Goal: Task Accomplishment & Management: Manage account settings

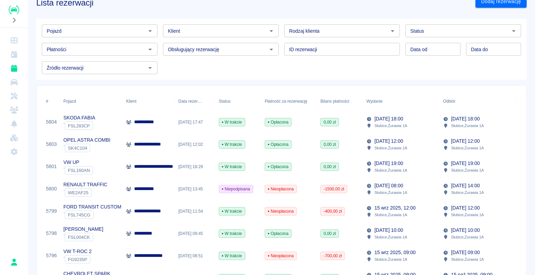
scroll to position [35, 0]
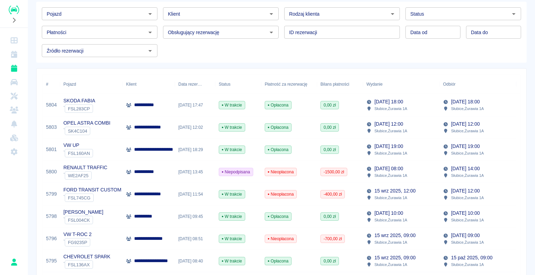
click at [423, 17] on input "Status" at bounding box center [457, 13] width 100 height 9
click at [355, 58] on div "Pojazd Pojazd Klient Klient Rodzaj klienta Rodzaj klienta Status Status Płatnoś…" at bounding box center [281, 32] width 490 height 61
click at [10, 75] on link "Flota" at bounding box center [14, 82] width 22 height 14
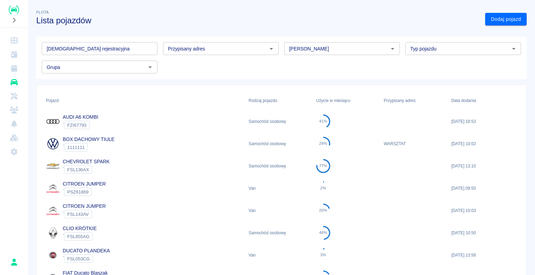
click at [479, 47] on input "Typ pojazdu" at bounding box center [457, 48] width 100 height 9
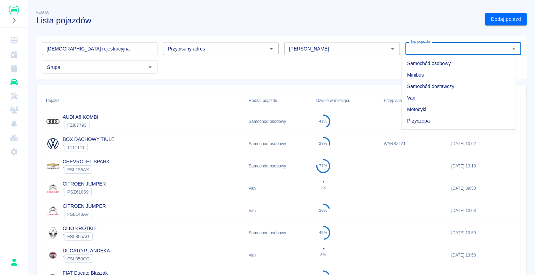
click at [448, 88] on li "Samochód dostawczy" at bounding box center [458, 86] width 114 height 11
type input "Samochód dostawczy"
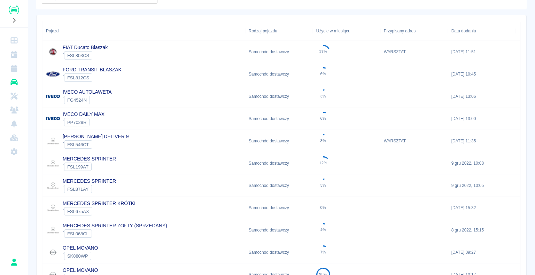
scroll to position [35, 0]
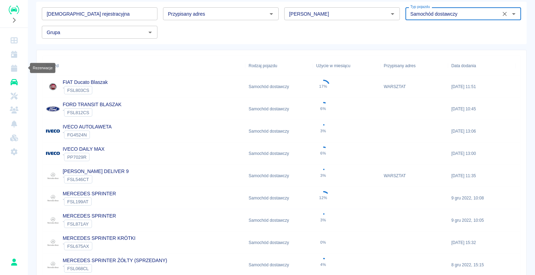
click at [11, 63] on link "Rezerwacje" at bounding box center [14, 68] width 22 height 14
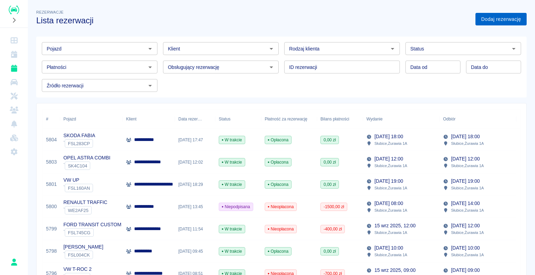
click at [485, 20] on link "Dodaj rezerwację" at bounding box center [500, 19] width 51 height 13
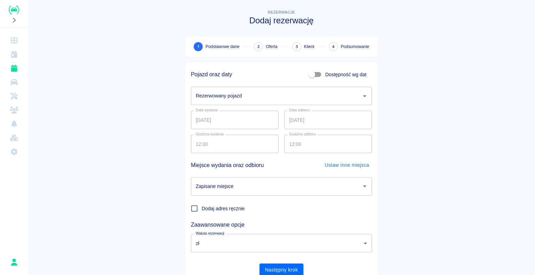
click at [283, 85] on div "Rezerwowany pojazd Rezerwowany pojazd" at bounding box center [278, 93] width 187 height 24
click at [277, 95] on input "Rezerwowany pojazd" at bounding box center [276, 96] width 164 height 12
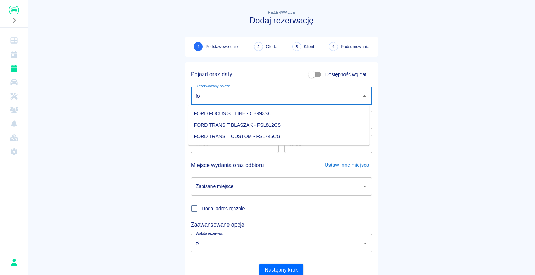
type input "f"
click at [249, 110] on li "FORD TRANSIT CUSTOM - FSL745CG" at bounding box center [278, 113] width 181 height 11
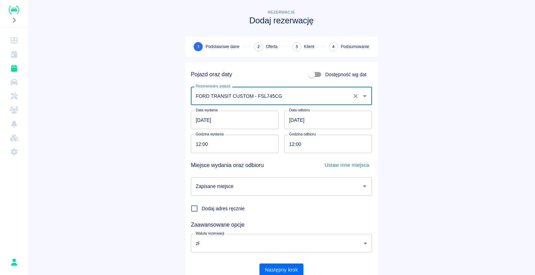
type input "FORD TRANSIT CUSTOM - FSL745CG"
click at [147, 92] on main "Rezerwacje Dodaj rezerwację 1 Podstawowe dane 2 Oferta 3 Klient 4 Podsumowanie …" at bounding box center [281, 145] width 507 height 274
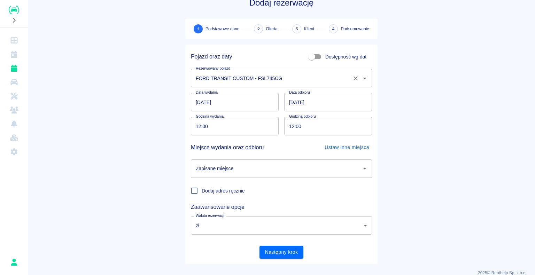
scroll to position [27, 0]
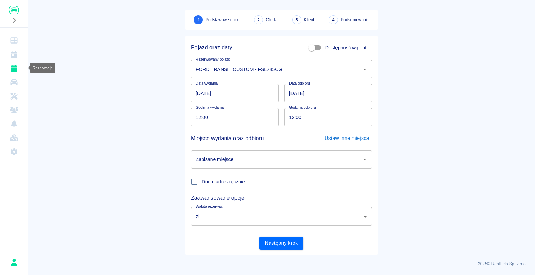
click at [11, 64] on link "Rezerwacje" at bounding box center [14, 68] width 22 height 14
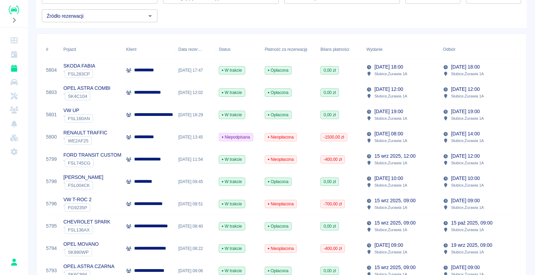
scroll to position [35, 0]
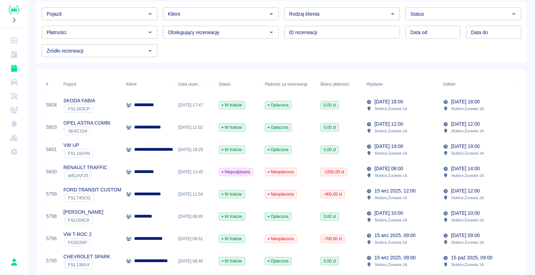
click at [151, 132] on div "**********" at bounding box center [149, 127] width 52 height 22
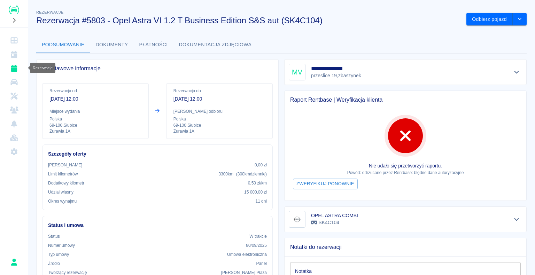
click at [7, 71] on link "Rezerwacje" at bounding box center [14, 68] width 22 height 14
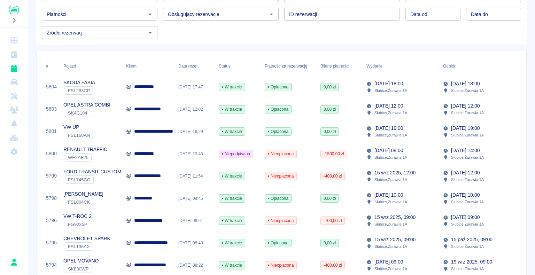
scroll to position [70, 0]
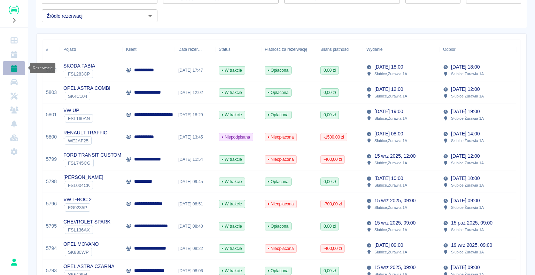
click at [11, 68] on icon "Rezerwacje" at bounding box center [14, 68] width 6 height 7
click at [15, 73] on link "Rezerwacje" at bounding box center [14, 68] width 22 height 14
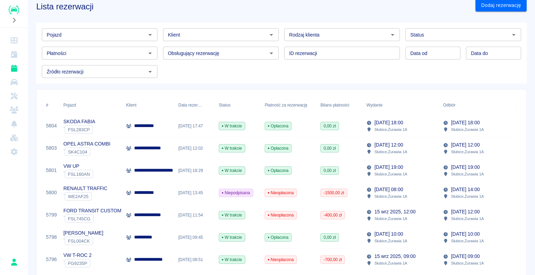
scroll to position [0, 0]
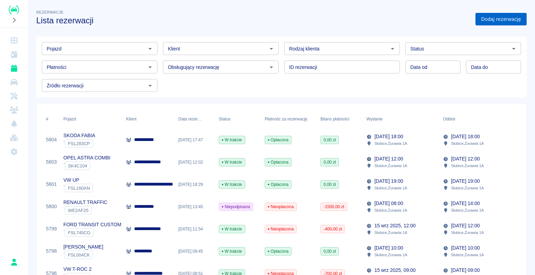
click at [507, 15] on link "Dodaj rezerwację" at bounding box center [500, 19] width 51 height 13
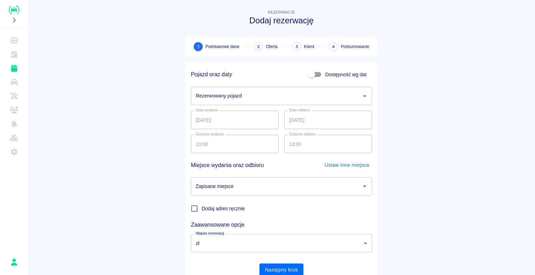
click at [267, 95] on input "Rezerwowany pojazd" at bounding box center [276, 96] width 164 height 12
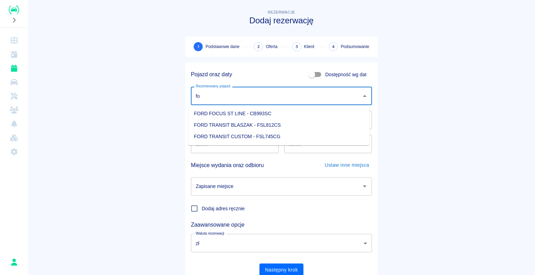
type input "f"
click at [284, 128] on li "FORD TRANSIT CUSTOM - FSL745CG" at bounding box center [278, 124] width 181 height 11
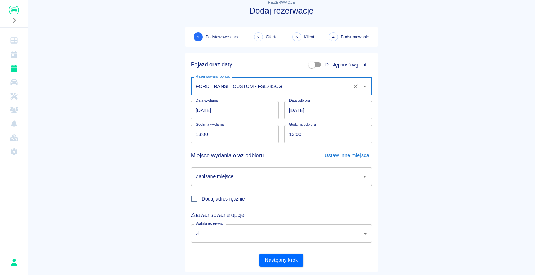
scroll to position [27, 0]
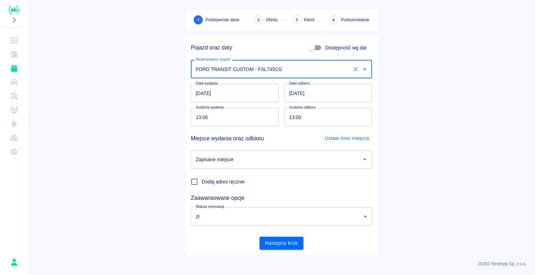
type input "FORD TRANSIT CUSTOM - FSL745CG"
click at [198, 117] on input "13:00" at bounding box center [232, 117] width 83 height 18
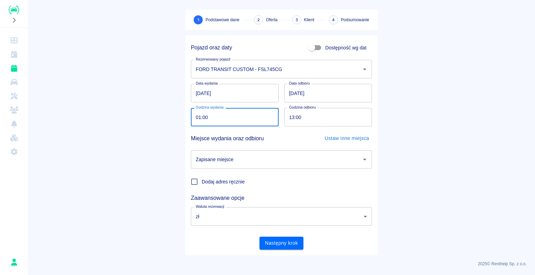
type input "13:00"
click at [361, 159] on icon "Otwórz" at bounding box center [364, 159] width 8 height 8
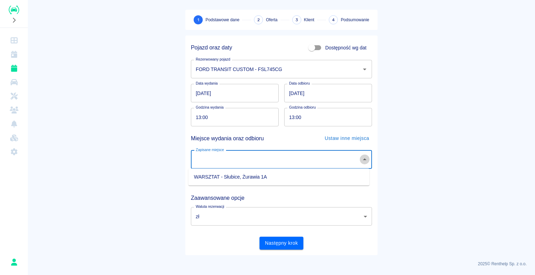
click at [363, 159] on icon "Zamknij" at bounding box center [364, 159] width 3 height 2
click at [244, 165] on input "Zapisane miejsce" at bounding box center [276, 160] width 164 height 12
click at [261, 174] on li "WARSZTAT - Słubice, Żurawia 1A" at bounding box center [278, 176] width 181 height 11
type input "WARSZTAT - Słubice, Żurawia 1A"
click at [315, 211] on body "Używamy plików Cookies, by zapewnić Ci najlepsze możliwe doświadczenie. Aby dow…" at bounding box center [267, 137] width 535 height 275
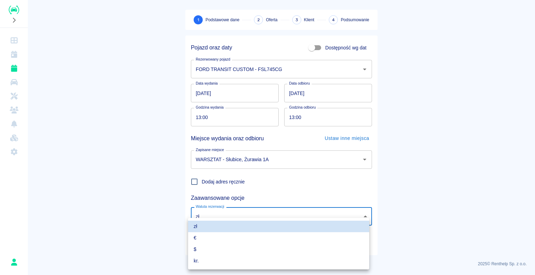
click at [428, 203] on div at bounding box center [267, 137] width 535 height 275
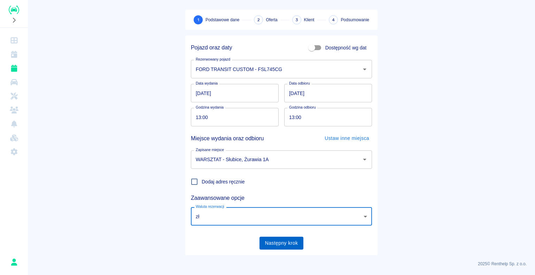
click at [295, 241] on button "Następny krok" at bounding box center [281, 243] width 44 height 13
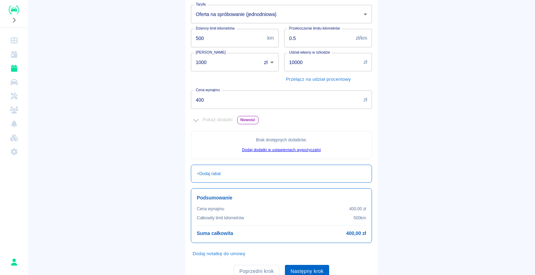
scroll to position [126, 0]
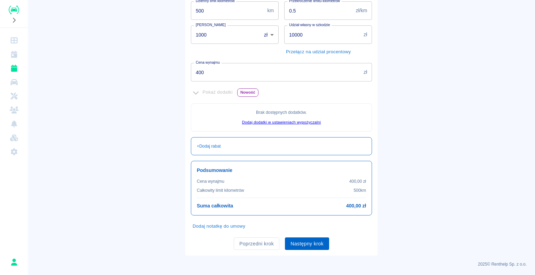
click at [299, 249] on button "Następny krok" at bounding box center [307, 243] width 44 height 13
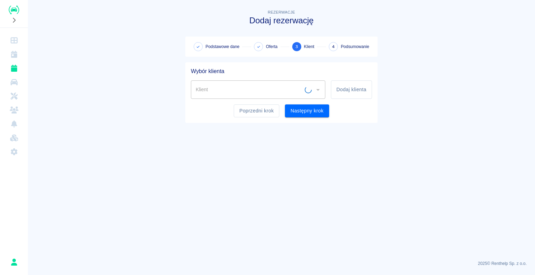
scroll to position [0, 0]
click at [12, 68] on icon "Rezerwacje" at bounding box center [14, 68] width 6 height 7
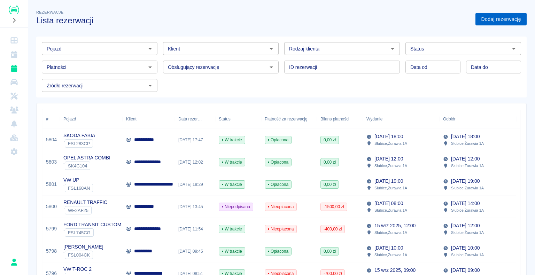
click at [495, 22] on link "Dodaj rezerwację" at bounding box center [500, 19] width 51 height 13
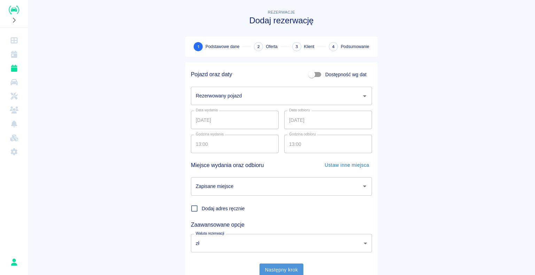
click at [282, 273] on button "Następny krok" at bounding box center [281, 270] width 44 height 13
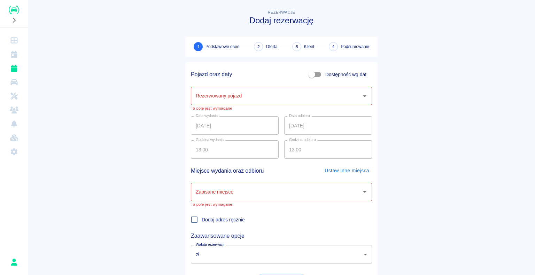
click at [361, 95] on icon "Otwórz" at bounding box center [364, 96] width 8 height 8
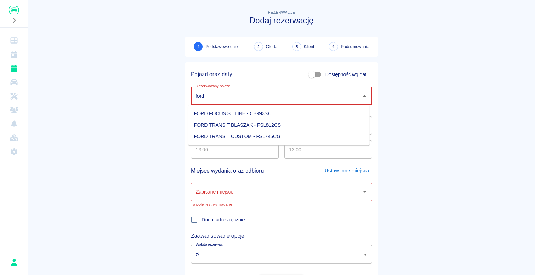
click at [278, 138] on li "FORD TRANSIT CUSTOM - FSL745CG" at bounding box center [278, 136] width 181 height 11
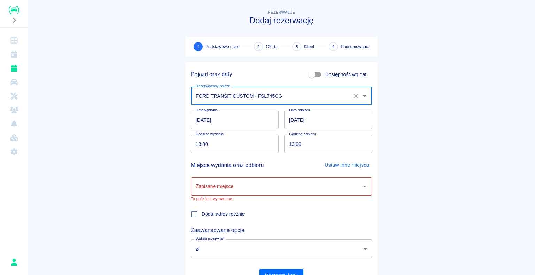
type input "FORD TRANSIT CUSTOM - FSL745CG"
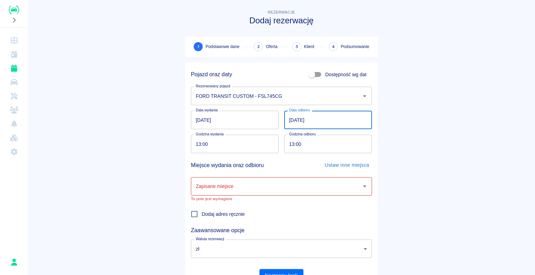
click at [292, 122] on input "[DATE]" at bounding box center [328, 120] width 88 height 18
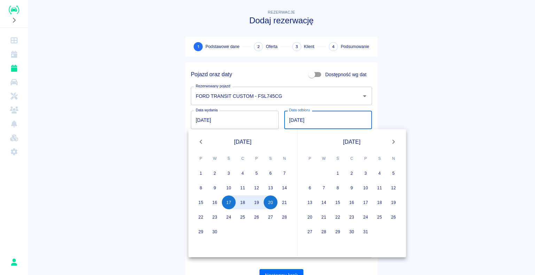
type input "[DATE]"
click at [410, 100] on main "Rezerwacje Dodaj rezerwację 1 Podstawowe dane 2 Oferta 3 Klient 4 Podsumowanie …" at bounding box center [281, 147] width 507 height 279
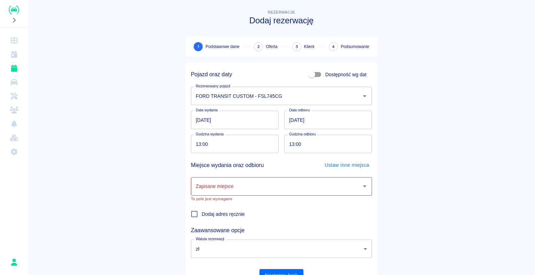
click at [295, 143] on input "13:00" at bounding box center [325, 144] width 83 height 18
click at [305, 146] on input "13:00" at bounding box center [325, 144] width 83 height 18
click at [351, 186] on input "Zapisane miejsce" at bounding box center [276, 186] width 164 height 12
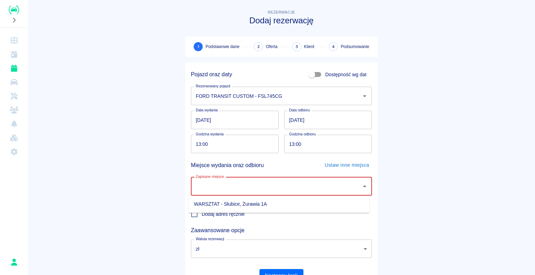
click at [266, 207] on li "WARSZTAT - Słubice, Żurawia 1A" at bounding box center [278, 203] width 181 height 11
type input "WARSZTAT - Słubice, Żurawia 1A"
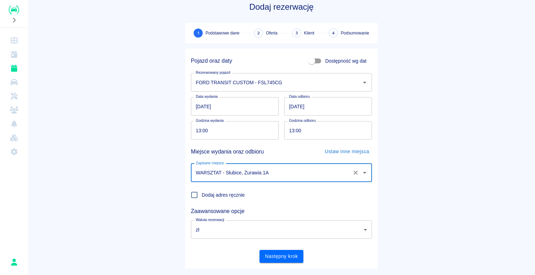
scroll to position [27, 0]
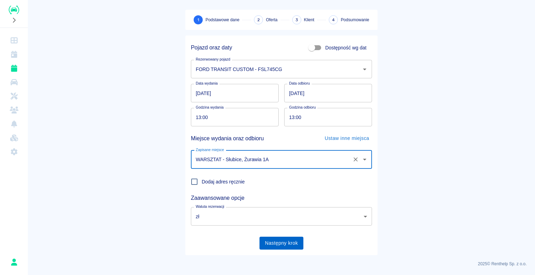
click at [277, 242] on button "Następny krok" at bounding box center [281, 243] width 44 height 13
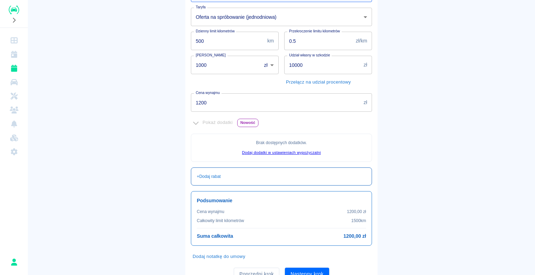
scroll to position [126, 0]
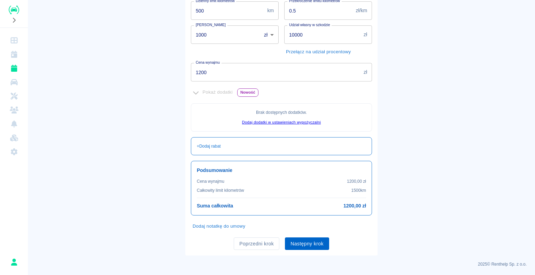
click at [298, 240] on button "Następny krok" at bounding box center [307, 243] width 44 height 13
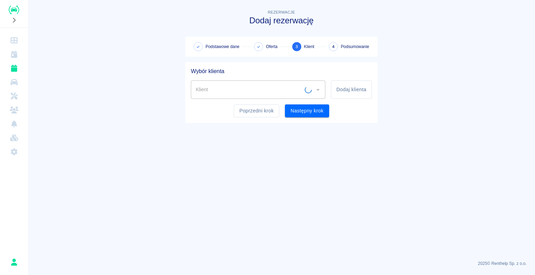
scroll to position [0, 0]
click at [337, 94] on button "Dodaj klienta" at bounding box center [351, 89] width 41 height 18
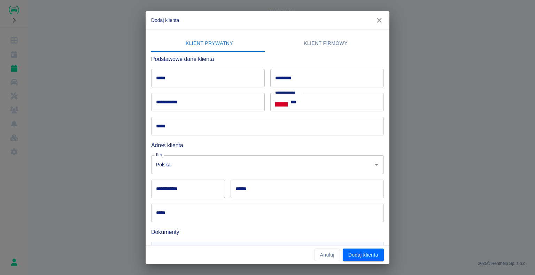
click at [215, 83] on input "*****" at bounding box center [207, 78] width 113 height 18
click at [376, 18] on icon "button" at bounding box center [379, 20] width 9 height 7
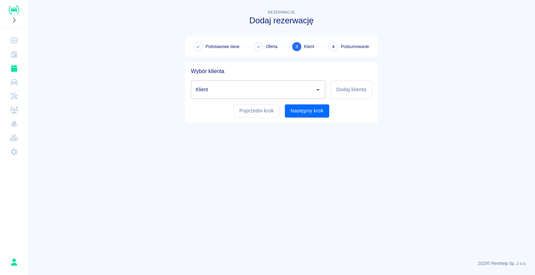
click at [275, 77] on div "Klient Klient Dodaj klienta" at bounding box center [278, 87] width 187 height 24
click at [281, 84] on input "Klient" at bounding box center [253, 90] width 118 height 12
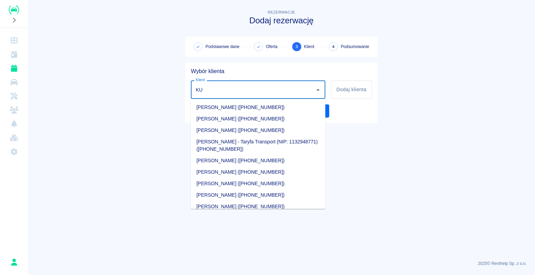
type input "KU"
click at [382, 113] on div "Rezerwacje Dodaj rezerwację Podstawowe dane Oferta 3 Klient 4 Podsumowanie Wybó…" at bounding box center [281, 63] width 209 height 120
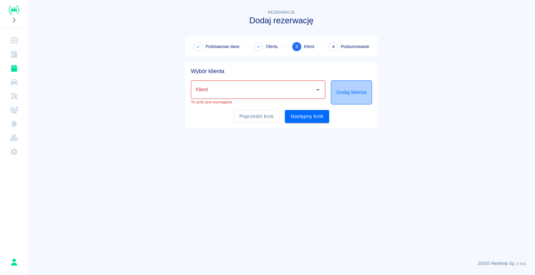
click at [346, 92] on button "Dodaj klienta" at bounding box center [351, 92] width 41 height 24
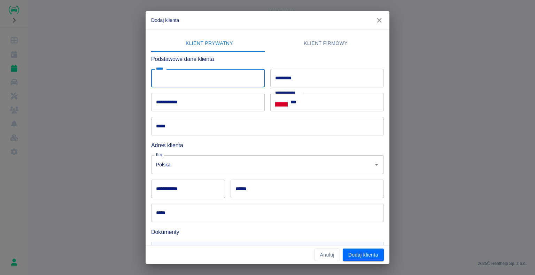
click at [223, 83] on input "*****" at bounding box center [207, 78] width 113 height 18
type input "*********"
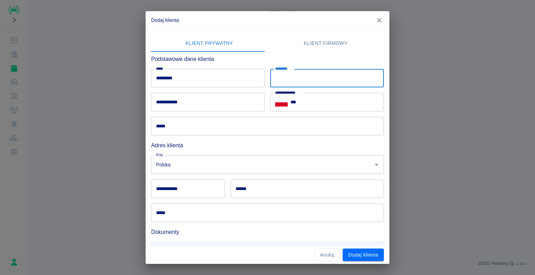
click at [320, 78] on input "*********" at bounding box center [326, 78] width 113 height 18
type input "***"
click at [236, 89] on div "**********" at bounding box center [205, 99] width 119 height 24
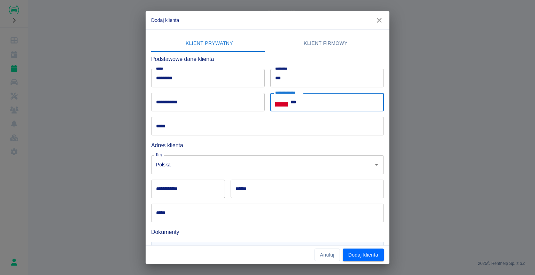
click at [315, 93] on input "***" at bounding box center [336, 102] width 93 height 18
type input "**********"
click at [184, 122] on input "*****" at bounding box center [267, 126] width 233 height 18
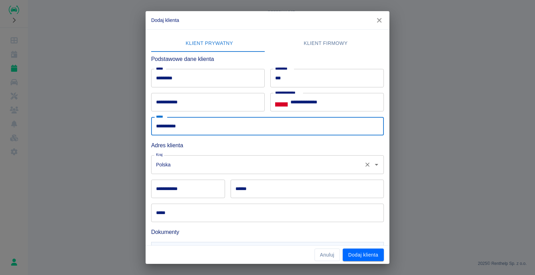
type input "**********"
drag, startPoint x: 179, startPoint y: 163, endPoint x: 185, endPoint y: 163, distance: 6.3
click at [179, 163] on input "Polska" at bounding box center [257, 164] width 207 height 12
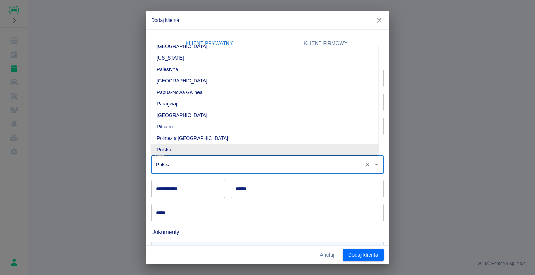
scroll to position [35, 0]
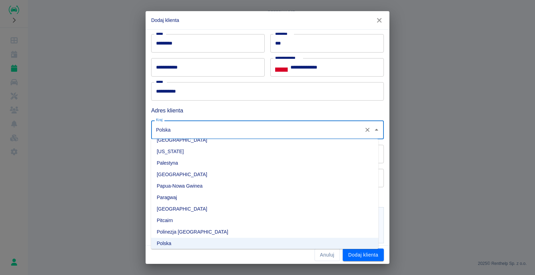
click at [198, 104] on div "Adres klienta" at bounding box center [265, 108] width 238 height 14
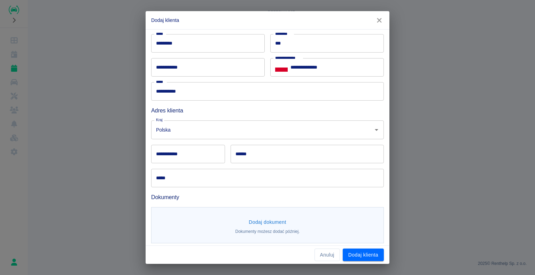
click at [164, 154] on input "**********" at bounding box center [188, 154] width 74 height 18
click at [189, 150] on input "**********" at bounding box center [188, 154] width 74 height 18
click at [148, 157] on div "**********" at bounding box center [185, 151] width 79 height 24
click at [168, 151] on input "**********" at bounding box center [188, 154] width 74 height 18
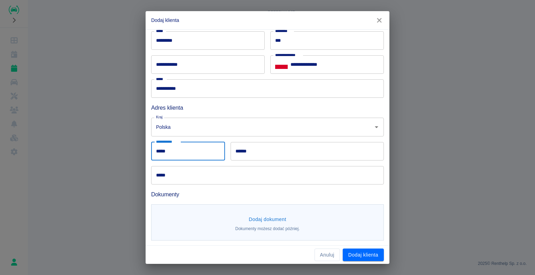
scroll to position [38, 0]
type input "*****"
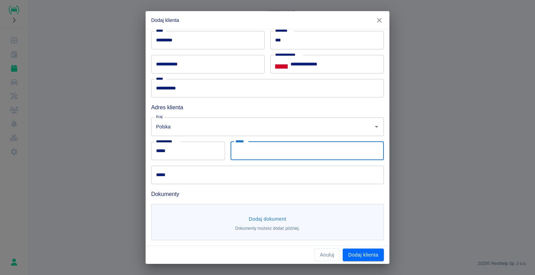
click at [346, 152] on input "******" at bounding box center [306, 151] width 153 height 18
type input "*******"
click at [159, 180] on input "*****" at bounding box center [267, 175] width 233 height 18
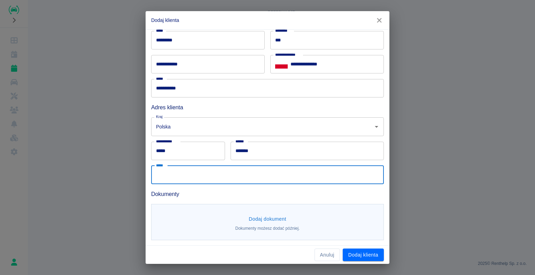
click at [175, 177] on input "*****" at bounding box center [267, 175] width 233 height 18
type input "*"
type input "**********"
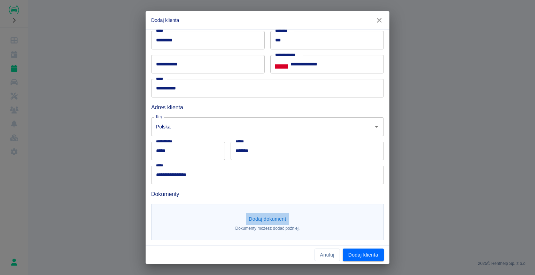
click at [270, 220] on button "Dodaj dokument" at bounding box center [267, 219] width 43 height 13
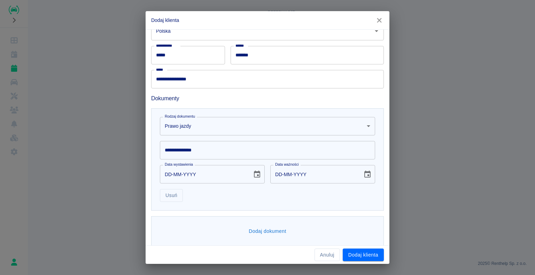
scroll to position [139, 0]
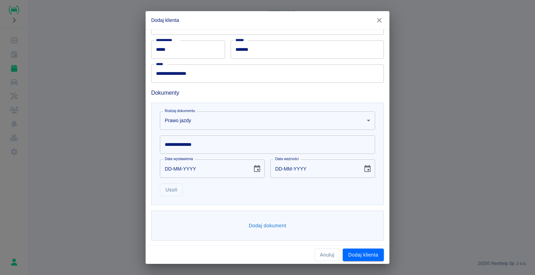
click at [207, 144] on input "**********" at bounding box center [267, 144] width 215 height 18
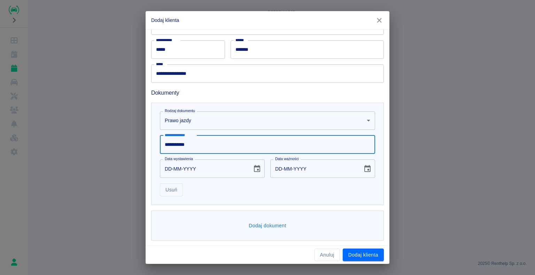
type input "**********"
click at [221, 166] on input "DD-MM-YYYY" at bounding box center [203, 168] width 87 height 18
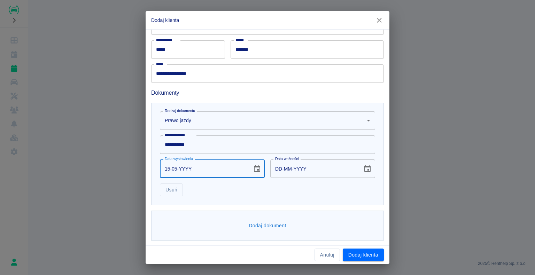
type input "15-05-0002"
type input "15-05-0012"
type input "15-05-0020"
type input "15-05-0030"
type input "15-05-0202"
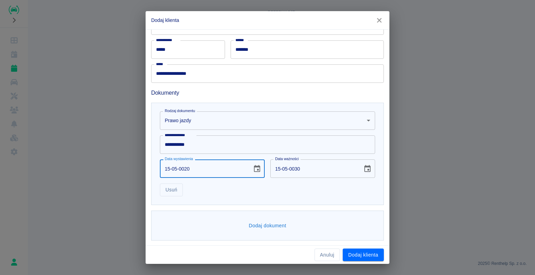
type input "15-05-0212"
type input "[DATE]"
click at [297, 166] on input "[DATE]" at bounding box center [313, 168] width 87 height 18
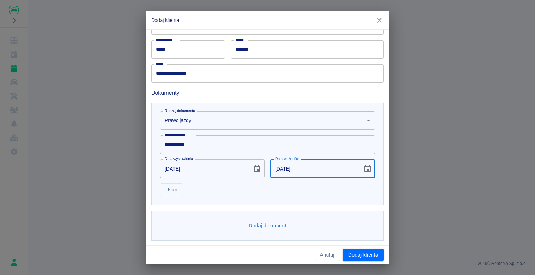
click at [297, 167] on input "[DATE]" at bounding box center [313, 168] width 87 height 18
click at [294, 168] on input "[DATE]" at bounding box center [313, 168] width 87 height 18
type input "[DATE]"
click at [362, 251] on button "Dodaj klienta" at bounding box center [363, 255] width 41 height 13
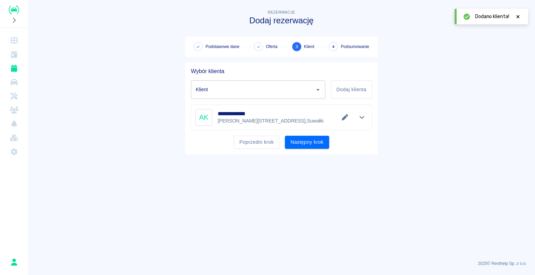
type input "[PERSON_NAME] ([PHONE_NUMBER])"
click at [309, 141] on button "Następny krok" at bounding box center [307, 142] width 44 height 13
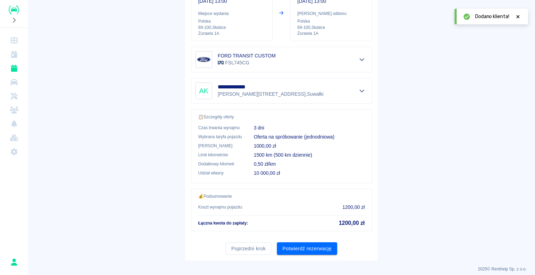
scroll to position [99, 0]
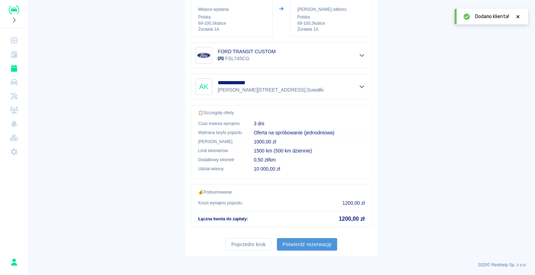
click at [297, 242] on button "Potwierdź rezerwację" at bounding box center [307, 244] width 60 height 13
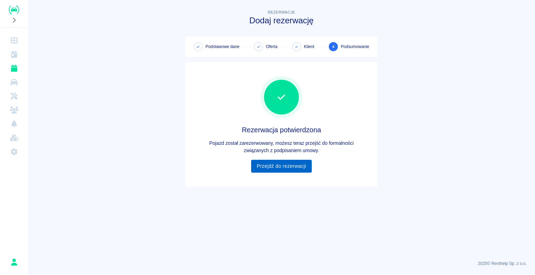
click at [301, 166] on link "Przejdź do rezerwacji" at bounding box center [281, 166] width 60 height 13
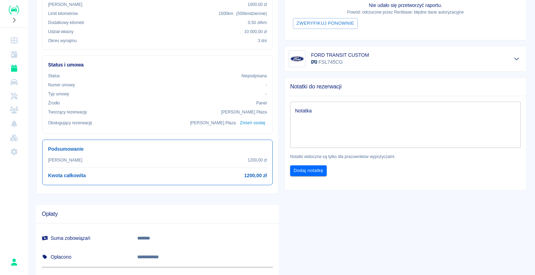
scroll to position [181, 0]
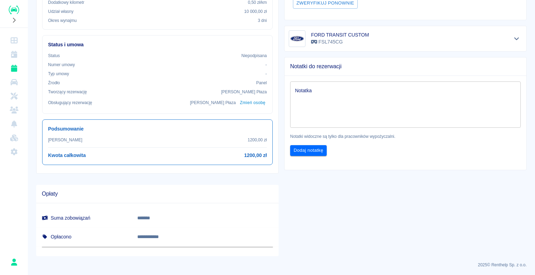
click at [349, 83] on div "x Notatka" at bounding box center [405, 104] width 230 height 46
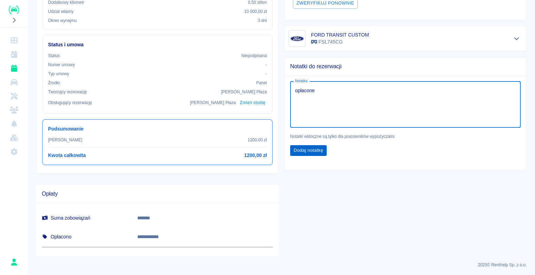
type textarea "opłacone"
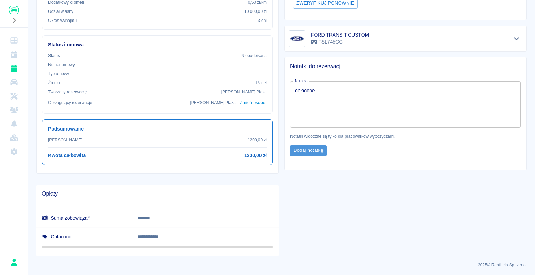
click at [323, 150] on button "Dodaj notatkę" at bounding box center [308, 150] width 37 height 11
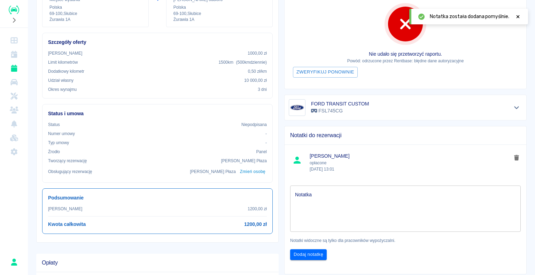
scroll to position [0, 0]
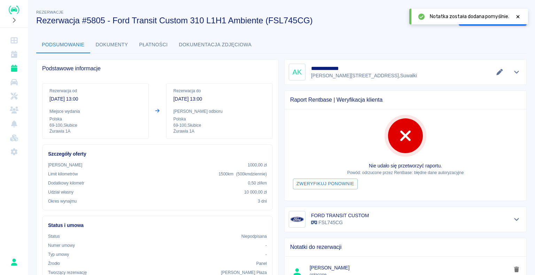
click at [518, 16] on icon at bounding box center [518, 16] width 6 height 5
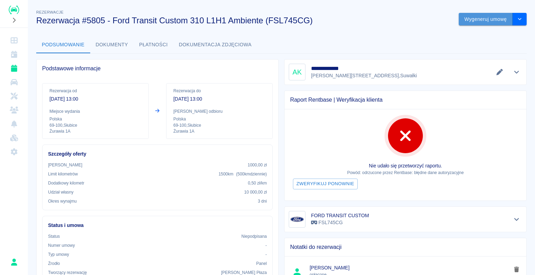
click at [503, 20] on button "Wygeneruj umowę" at bounding box center [486, 19] width 54 height 13
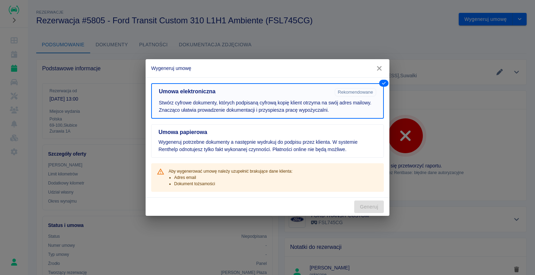
click at [350, 114] on button "Umowa elektroniczna Rekomendowane Stwórz cyfrowe dokumenty, których podpisaną c…" at bounding box center [267, 101] width 233 height 36
click at [382, 69] on icon "button" at bounding box center [379, 68] width 9 height 7
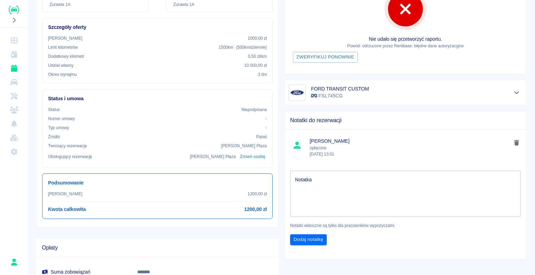
scroll to position [139, 0]
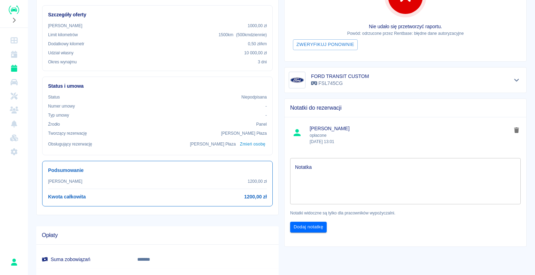
click at [315, 130] on span "[PERSON_NAME]" at bounding box center [410, 128] width 202 height 7
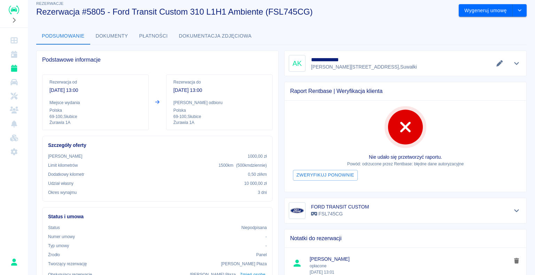
scroll to position [7, 0]
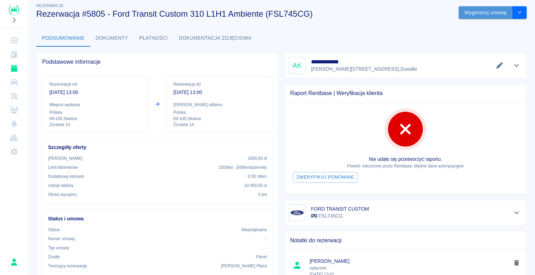
click at [468, 17] on button "Wygeneruj umowę" at bounding box center [486, 12] width 54 height 13
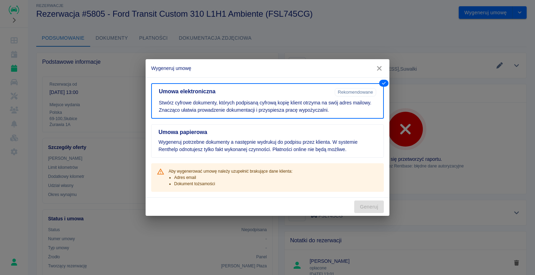
click at [305, 169] on div "Aby wygenerować umowę należy uzupełnić brakujące dane klienta: Adres email Doku…" at bounding box center [267, 177] width 233 height 29
click at [382, 66] on icon "button" at bounding box center [379, 68] width 9 height 7
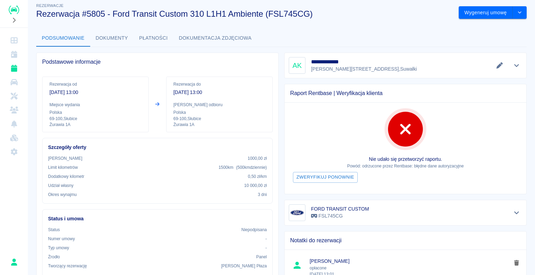
click at [110, 40] on button "Dokumenty" at bounding box center [112, 38] width 44 height 17
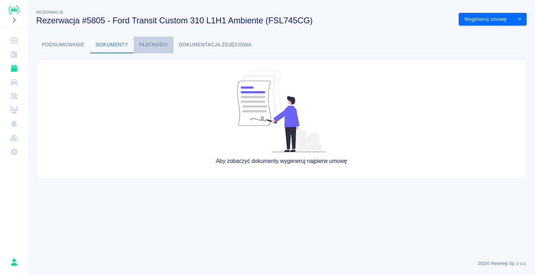
click at [146, 45] on button "Płatności" at bounding box center [154, 45] width 40 height 17
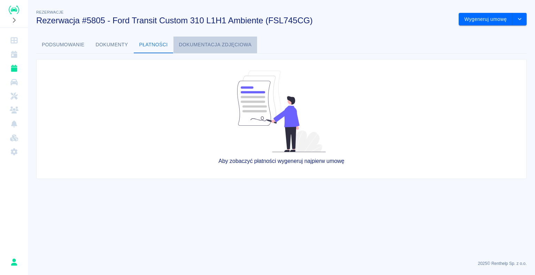
click at [199, 40] on button "Dokumentacja zdjęciowa" at bounding box center [215, 45] width 84 height 17
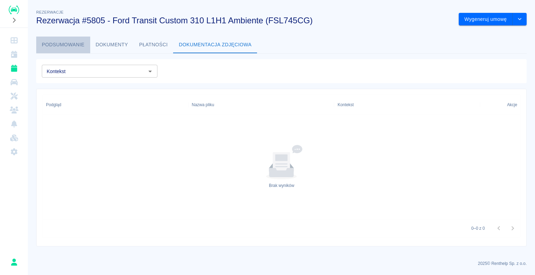
click at [72, 46] on button "Podsumowanie" at bounding box center [63, 45] width 54 height 17
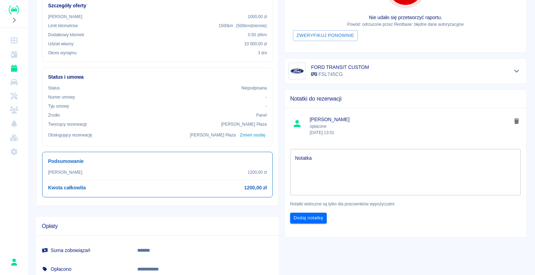
scroll to position [111, 0]
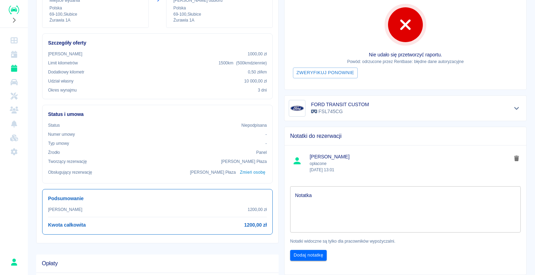
click at [333, 160] on p "opłacone [DATE] 13:01" at bounding box center [410, 166] width 202 height 13
click at [296, 160] on icon at bounding box center [297, 161] width 10 height 10
click at [318, 155] on span "[PERSON_NAME]" at bounding box center [410, 156] width 202 height 7
click at [300, 133] on span "Notatki do rezerwacji" at bounding box center [405, 136] width 230 height 7
click at [292, 163] on icon at bounding box center [297, 161] width 10 height 10
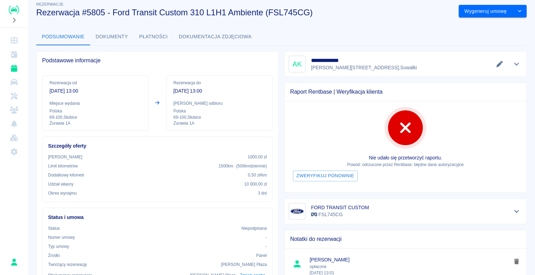
scroll to position [7, 0]
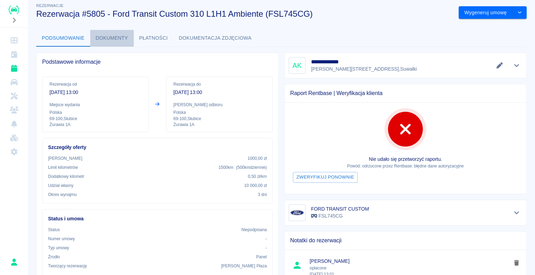
click at [93, 41] on button "Dokumenty" at bounding box center [112, 38] width 44 height 17
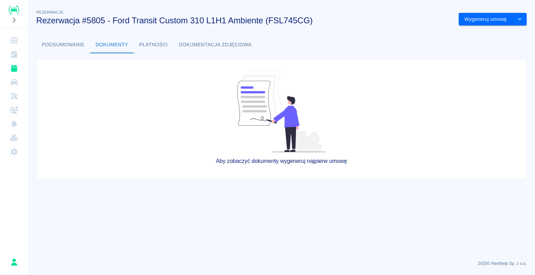
click at [76, 54] on div "Aby zobaczyć dokumenty wygeneruj najpierw umowę" at bounding box center [279, 116] width 496 height 125
click at [135, 44] on button "Płatności" at bounding box center [154, 45] width 40 height 17
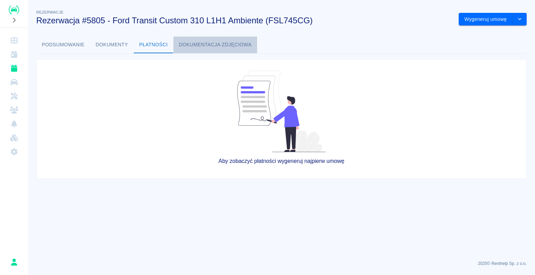
click at [189, 44] on button "Dokumentacja zdjęciowa" at bounding box center [215, 45] width 84 height 17
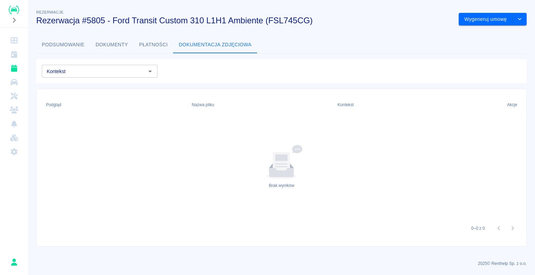
click at [71, 47] on button "Podsumowanie" at bounding box center [63, 45] width 54 height 17
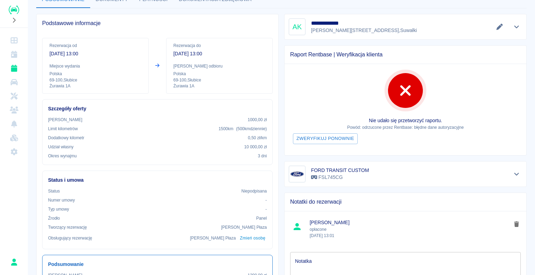
scroll to position [41, 0]
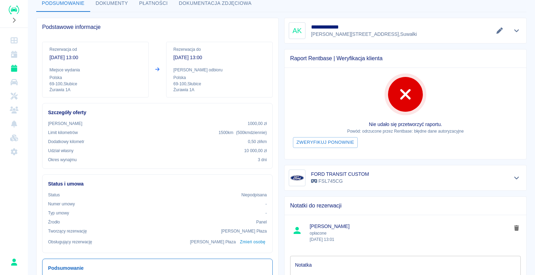
click at [319, 173] on h6 "FORD TRANSIT CUSTOM" at bounding box center [340, 174] width 58 height 7
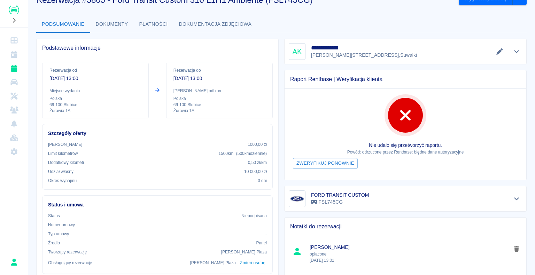
scroll to position [0, 0]
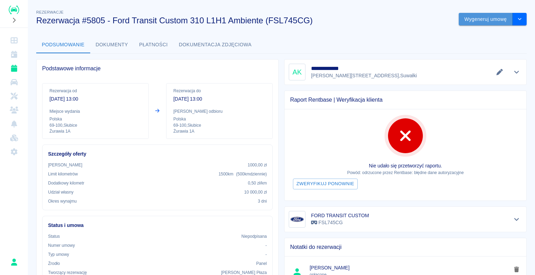
click at [465, 22] on button "Wygeneruj umowę" at bounding box center [486, 19] width 54 height 13
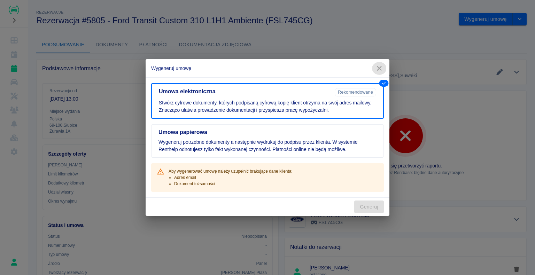
click at [378, 62] on button "button" at bounding box center [379, 68] width 15 height 13
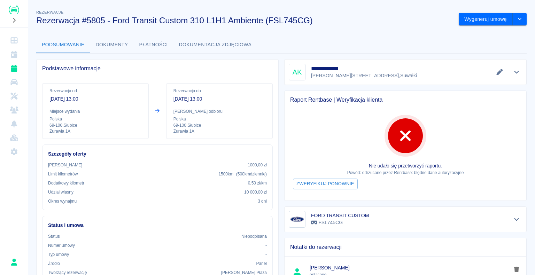
click at [114, 46] on button "Dokumenty" at bounding box center [112, 45] width 44 height 17
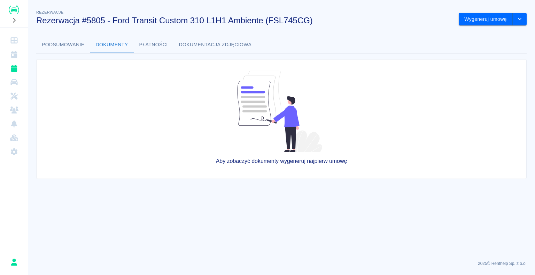
click at [86, 49] on button "Podsumowanie" at bounding box center [63, 45] width 54 height 17
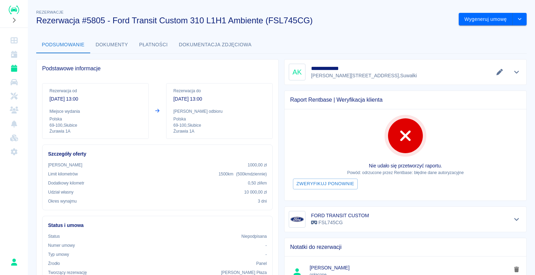
click at [152, 39] on button "Płatności" at bounding box center [154, 45] width 40 height 17
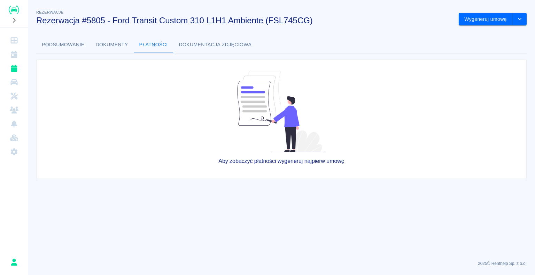
click at [188, 40] on button "Dokumentacja zdjęciowa" at bounding box center [215, 45] width 84 height 17
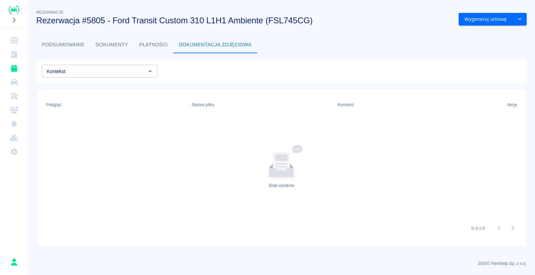
click at [105, 45] on button "Dokumenty" at bounding box center [112, 45] width 44 height 17
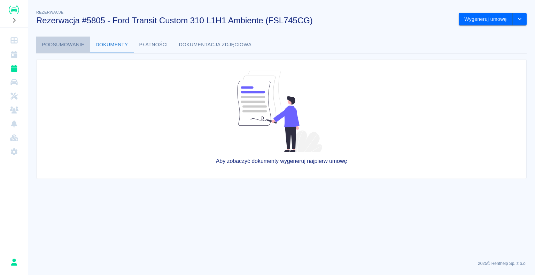
click at [83, 45] on button "Podsumowanie" at bounding box center [63, 45] width 54 height 17
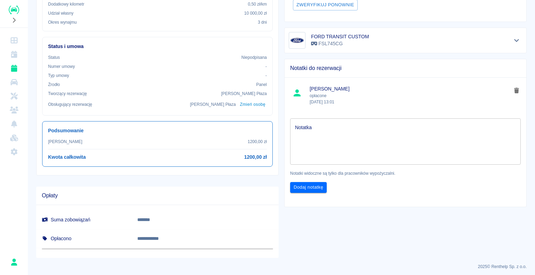
scroll to position [181, 0]
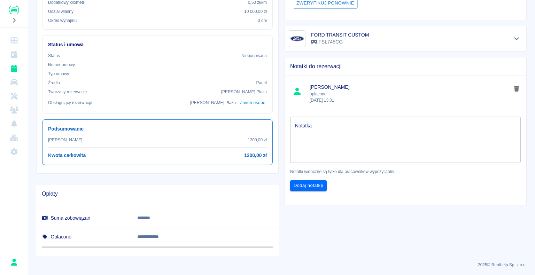
click at [248, 102] on button "Zmień osobę" at bounding box center [252, 103] width 28 height 10
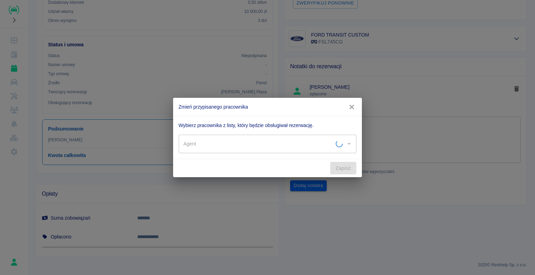
type input "[PERSON_NAME]"
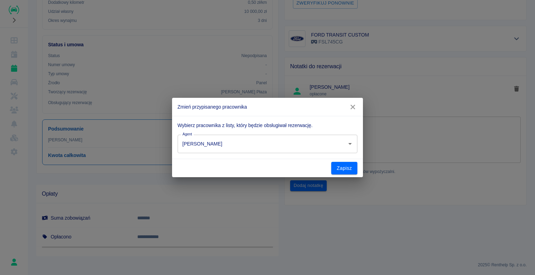
click at [345, 102] on h2 "Zmień przypisanego pracownika" at bounding box center [267, 107] width 191 height 18
click at [356, 102] on button "button" at bounding box center [352, 107] width 15 height 13
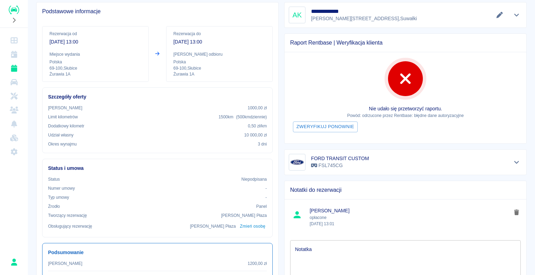
scroll to position [41, 0]
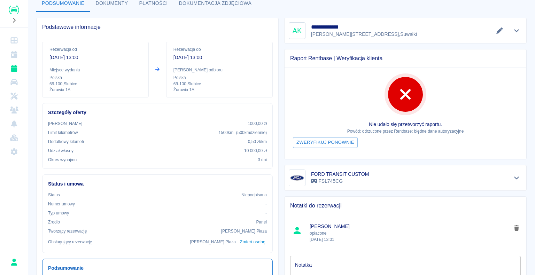
click at [511, 27] on button "Pokaż szczegóły" at bounding box center [516, 31] width 11 height 10
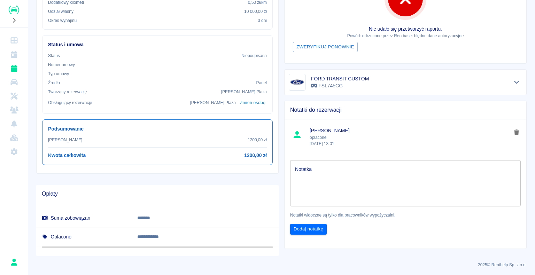
scroll to position [7, 0]
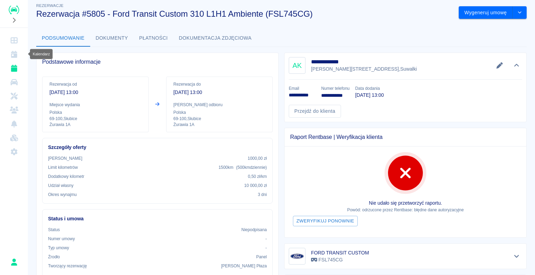
click at [12, 52] on icon "Kalendarz" at bounding box center [14, 54] width 6 height 7
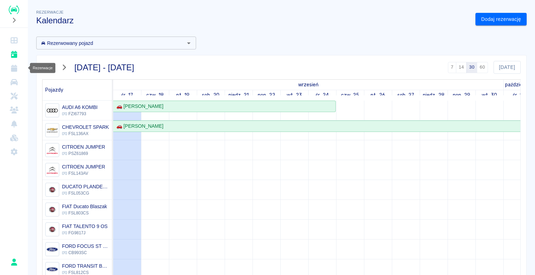
click at [15, 65] on icon "Rezerwacje" at bounding box center [14, 68] width 9 height 7
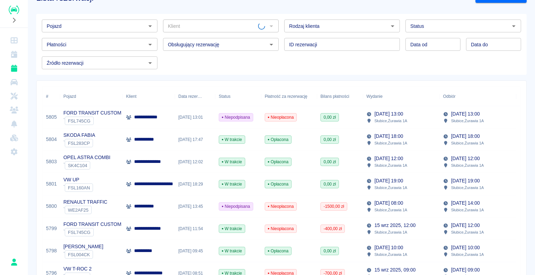
scroll to position [35, 0]
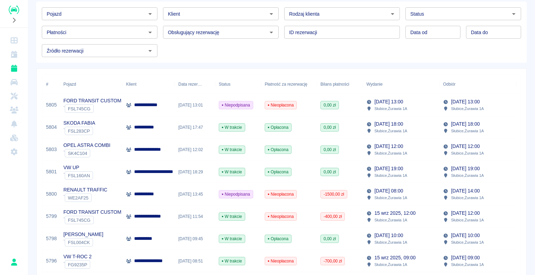
click at [168, 109] on div "**********" at bounding box center [149, 105] width 52 height 22
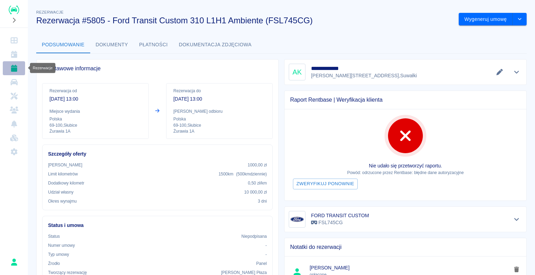
click at [16, 70] on icon "Rezerwacje" at bounding box center [14, 68] width 6 height 7
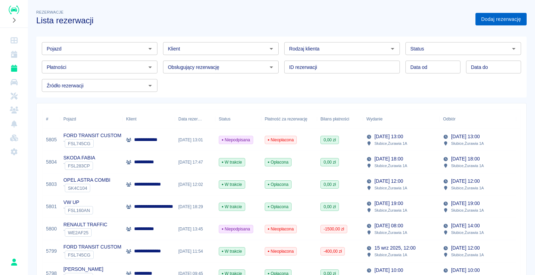
click at [496, 19] on link "Dodaj rezerwację" at bounding box center [500, 19] width 51 height 13
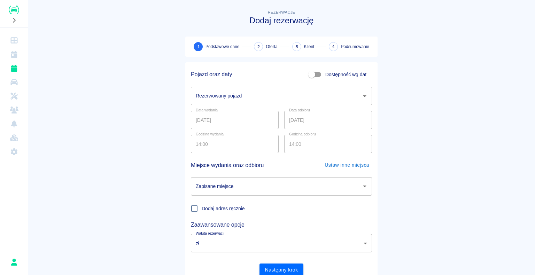
click at [220, 89] on div "Rezerwowany pojazd" at bounding box center [281, 96] width 181 height 18
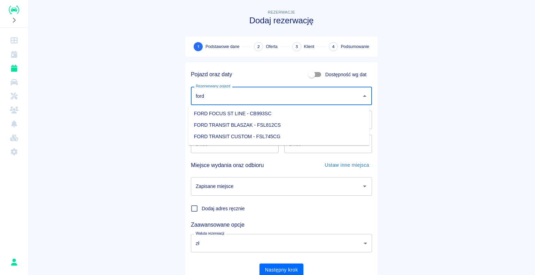
click at [243, 140] on li "FORD TRANSIT CUSTOM - FSL745CG" at bounding box center [278, 136] width 181 height 11
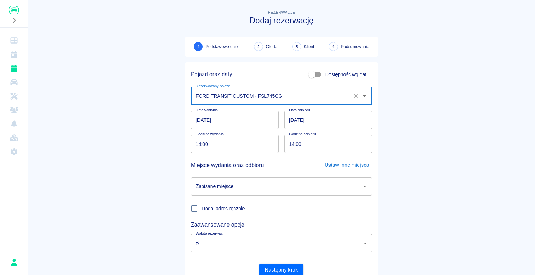
scroll to position [27, 0]
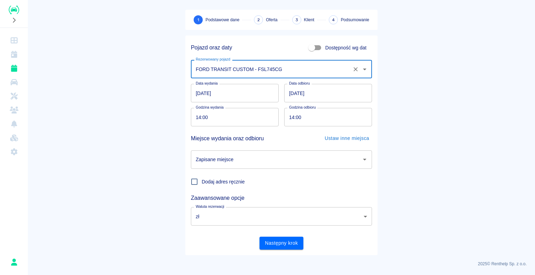
type input "FORD TRANSIT CUSTOM - FSL745CG"
click at [290, 92] on input "[DATE]" at bounding box center [328, 93] width 88 height 18
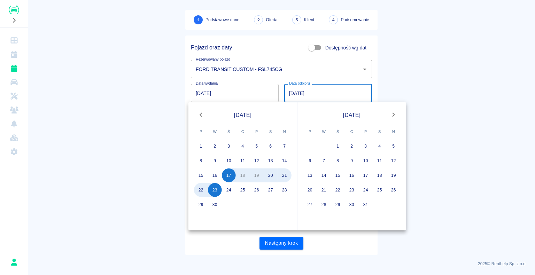
click at [291, 94] on input "[DATE]" at bounding box center [328, 93] width 88 height 18
type input "[DATE]"
click at [514, 22] on main "Rezerwacje Dodaj rezerwację 1 Podstawowe dane 2 Oferta 3 Klient 4 Podsumowanie …" at bounding box center [281, 119] width 507 height 274
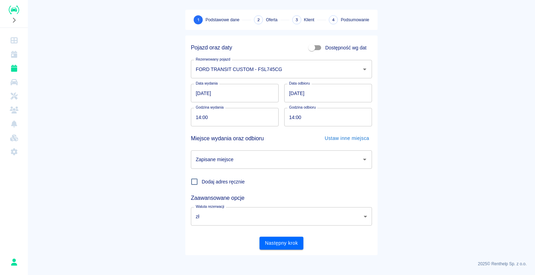
click at [250, 161] on input "Zapisane miejsce" at bounding box center [276, 160] width 164 height 12
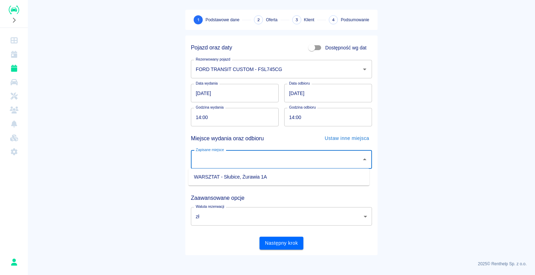
click at [213, 180] on li "WARSZTAT - Słubice, Żurawia 1A" at bounding box center [278, 176] width 181 height 11
type input "WARSZTAT - Słubice, Żurawia 1A"
click at [211, 215] on body "Używamy plików Cookies, by zapewnić Ci najlepsze możliwe doświadczenie. Aby dow…" at bounding box center [267, 137] width 535 height 275
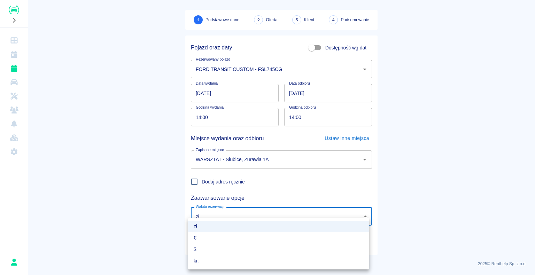
drag, startPoint x: 532, startPoint y: 200, endPoint x: 454, endPoint y: 203, distance: 78.0
click at [531, 200] on div at bounding box center [267, 137] width 535 height 275
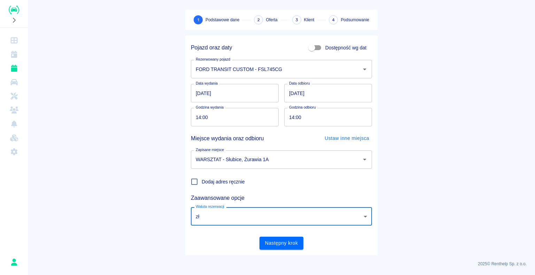
click at [197, 117] on input "14:00" at bounding box center [232, 117] width 83 height 18
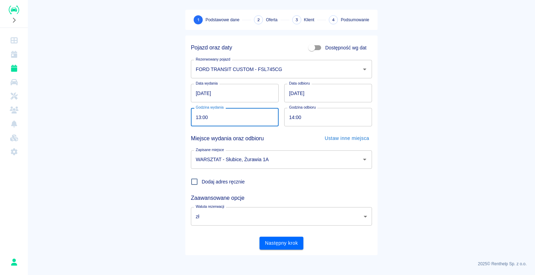
type input "13:00"
click at [291, 119] on input "14:00" at bounding box center [325, 117] width 83 height 18
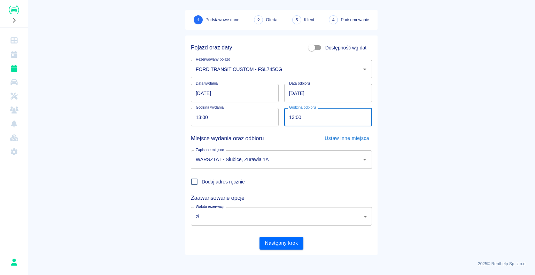
type input "13:00"
click at [515, 78] on main "Rezerwacje Dodaj rezerwację 1 Podstawowe dane 2 Oferta 3 Klient 4 Podsumowanie …" at bounding box center [281, 119] width 507 height 274
click at [267, 244] on button "Następny krok" at bounding box center [281, 243] width 44 height 13
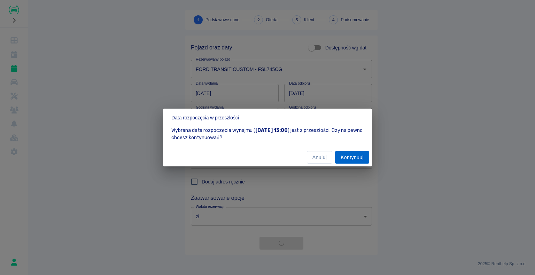
click at [361, 157] on button "Kontynuuj" at bounding box center [352, 157] width 34 height 13
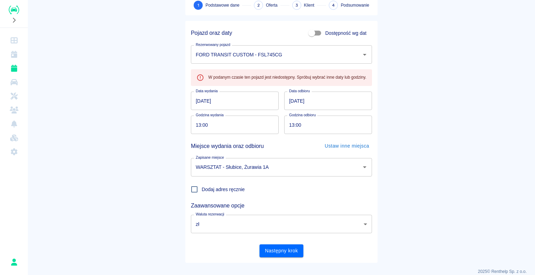
scroll to position [49, 0]
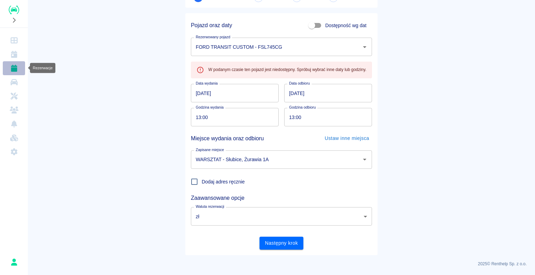
click at [6, 68] on link "Rezerwacje" at bounding box center [14, 68] width 22 height 14
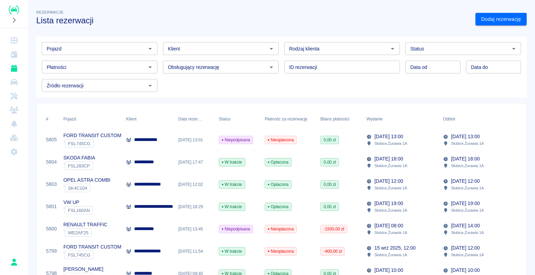
click at [165, 144] on div "**********" at bounding box center [149, 140] width 52 height 22
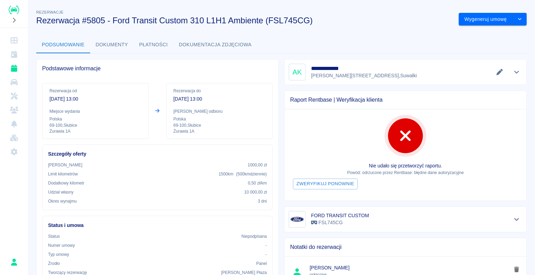
drag, startPoint x: 461, startPoint y: 0, endPoint x: 331, endPoint y: 40, distance: 136.0
click at [331, 40] on div "Podsumowanie Dokumenty Płatności Dokumentacja zdjęciowa" at bounding box center [281, 45] width 490 height 17
click at [103, 46] on button "Dokumenty" at bounding box center [112, 45] width 44 height 17
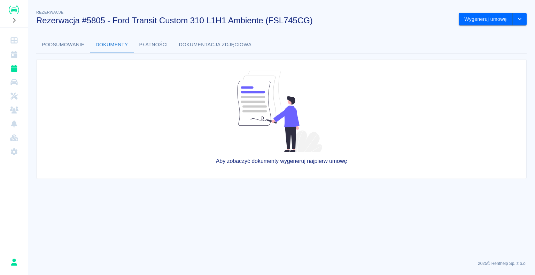
click at [162, 44] on button "Płatności" at bounding box center [154, 45] width 40 height 17
drag, startPoint x: 181, startPoint y: 45, endPoint x: 123, endPoint y: 49, distance: 57.9
click at [168, 48] on div "Podsumowanie Dokumenty Płatności Dokumentacja zdjęciowa" at bounding box center [281, 45] width 490 height 17
click at [59, 46] on button "Podsumowanie" at bounding box center [63, 45] width 54 height 17
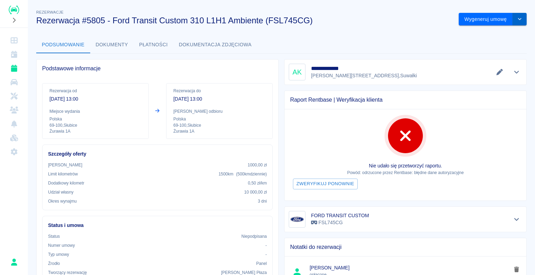
click at [512, 15] on button "drop-down" at bounding box center [519, 19] width 14 height 13
click at [493, 55] on li "Anuluj rezerwację" at bounding box center [487, 56] width 56 height 11
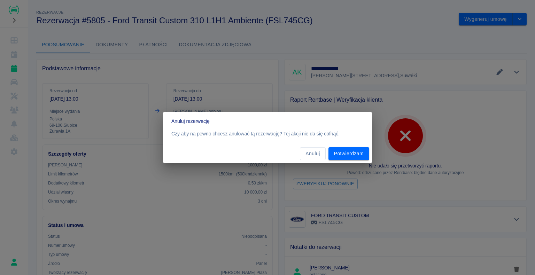
click at [358, 143] on div "Czy aby na pewno chcesz anulować tą rezerwację? Tej akcji nie da się cofnąć." at bounding box center [267, 137] width 209 height 14
click at [355, 148] on button "Potwierdzam" at bounding box center [348, 153] width 41 height 13
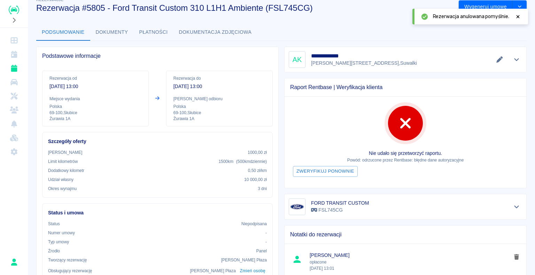
scroll to position [35, 0]
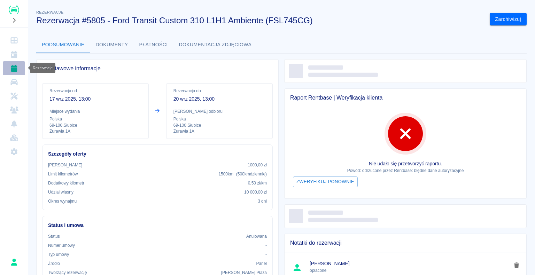
click at [15, 68] on icon "Rezerwacje" at bounding box center [14, 68] width 6 height 7
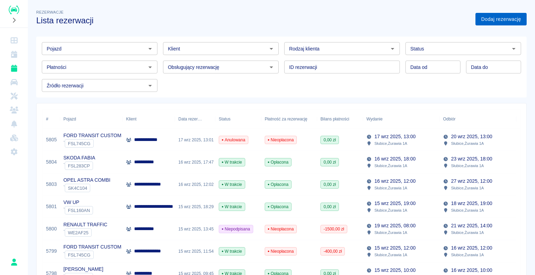
click at [481, 16] on link "Dodaj rezerwację" at bounding box center [500, 19] width 51 height 13
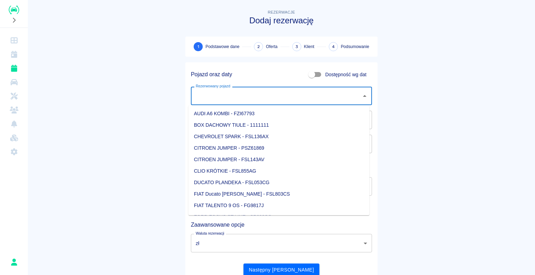
click at [256, 91] on input "Rezerwowany pojazd" at bounding box center [276, 96] width 164 height 12
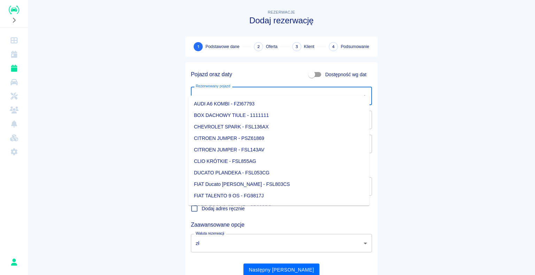
scroll to position [27, 0]
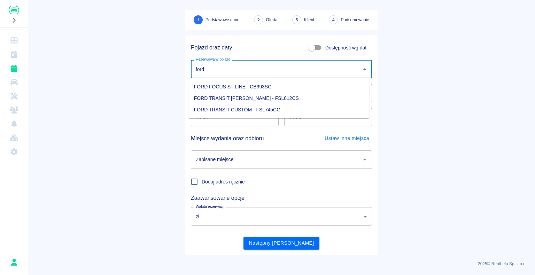
click at [283, 108] on li "FORD TRANSIT CUSTOM - FSL745CG" at bounding box center [278, 109] width 181 height 11
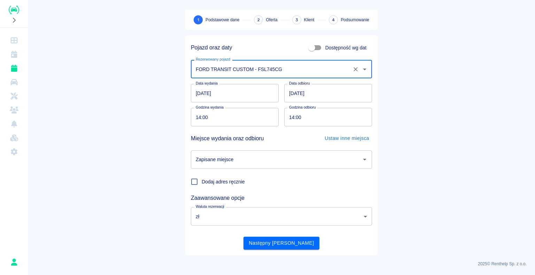
type input "FORD TRANSIT CUSTOM - FSL745CG"
click at [291, 93] on input "[DATE]" at bounding box center [328, 93] width 88 height 18
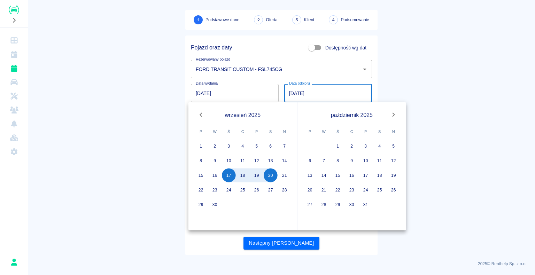
type input "[DATE]"
click at [527, 66] on main "Rezerwacje Dodaj rezerwację 1 Podstawowe dane 2 Oferta 3 Klient 4 Podsumowanie …" at bounding box center [281, 119] width 507 height 274
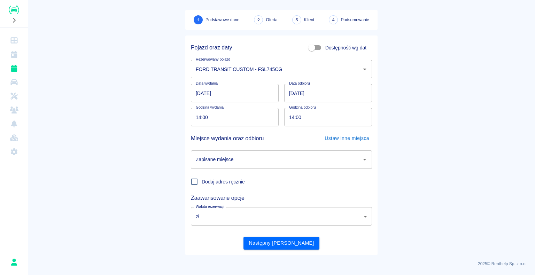
click at [241, 160] on input "Zapisane miejsce" at bounding box center [276, 160] width 164 height 12
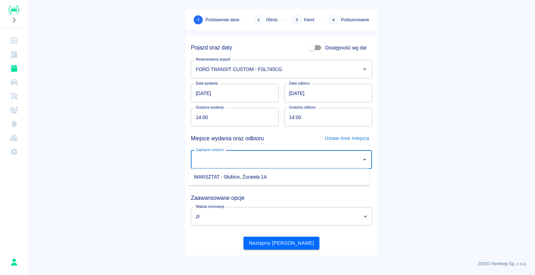
click at [222, 173] on li "WARSZTAT - Słubice, Żurawia 1A" at bounding box center [278, 176] width 181 height 11
type input "WARSZTAT - Słubice, Żurawia 1A"
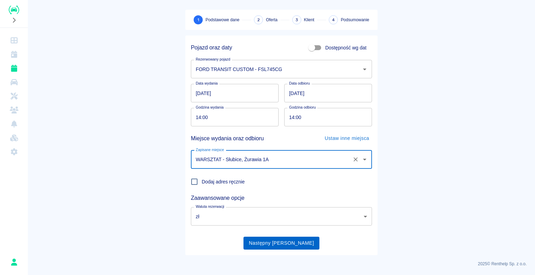
click at [275, 245] on button "Następny krok" at bounding box center [281, 243] width 76 height 13
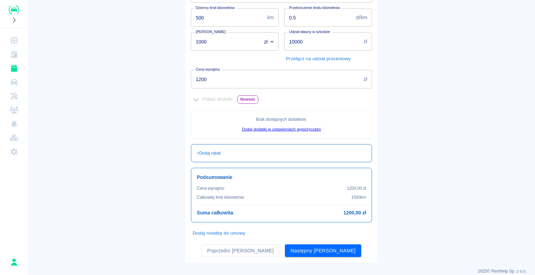
scroll to position [126, 0]
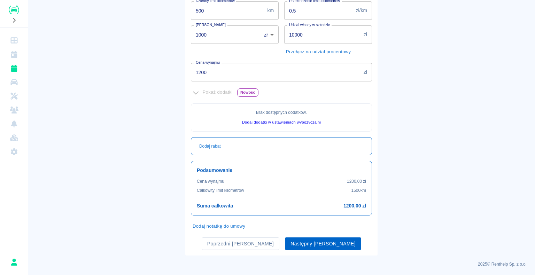
click at [291, 244] on button "Następny krok" at bounding box center [323, 243] width 76 height 13
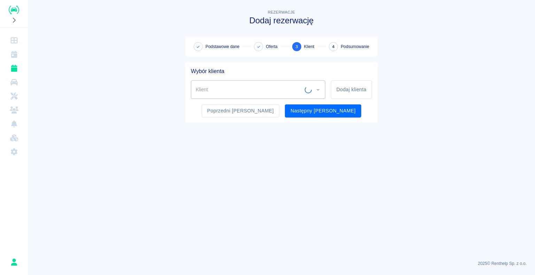
scroll to position [0, 0]
click at [357, 90] on button "Dodaj klienta" at bounding box center [351, 89] width 41 height 18
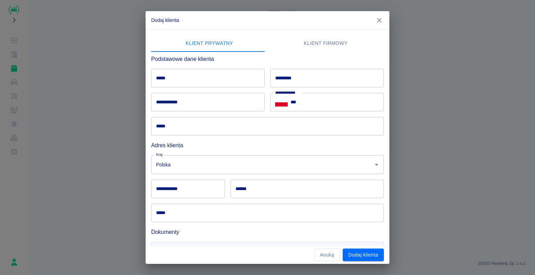
click at [244, 76] on input "*****" at bounding box center [207, 78] width 113 height 18
type input "*********"
click at [296, 77] on input "*********" at bounding box center [326, 78] width 113 height 18
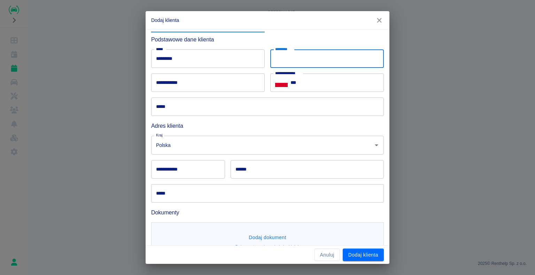
scroll to position [35, 0]
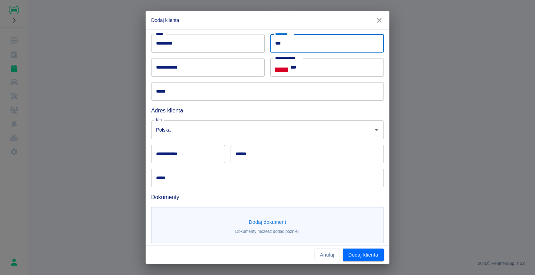
type input "***"
click at [166, 64] on input "**********" at bounding box center [207, 67] width 113 height 18
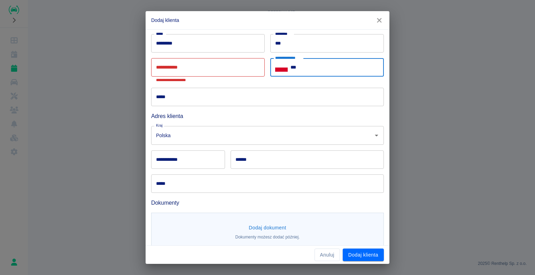
click at [308, 62] on input "***" at bounding box center [336, 67] width 93 height 18
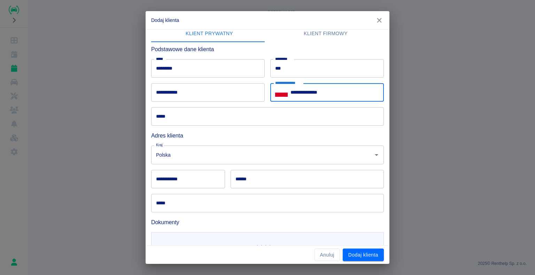
scroll to position [0, 0]
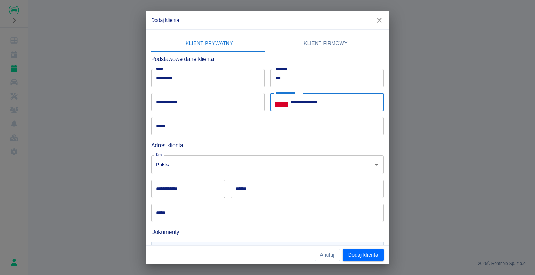
type input "**********"
click at [234, 104] on input "**********" at bounding box center [207, 102] width 113 height 18
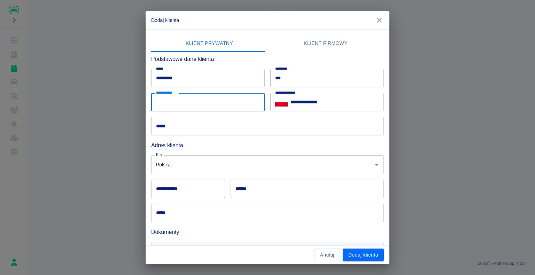
click at [178, 124] on input "*****" at bounding box center [267, 126] width 233 height 18
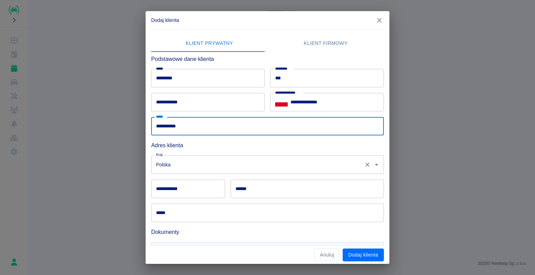
type input "**********"
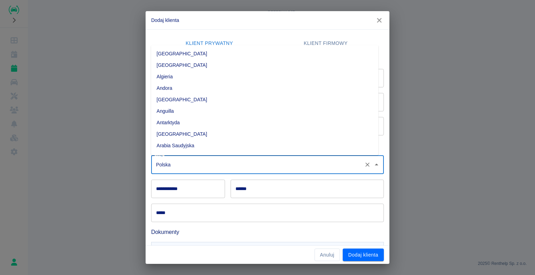
click at [187, 165] on input "Polska" at bounding box center [257, 164] width 207 height 12
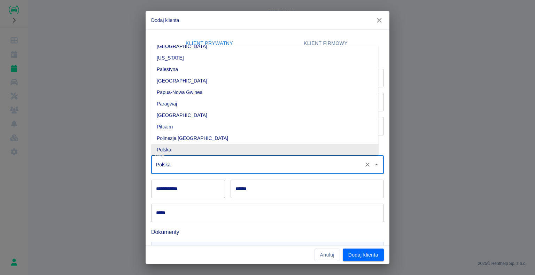
click at [188, 187] on input "**********" at bounding box center [188, 189] width 74 height 18
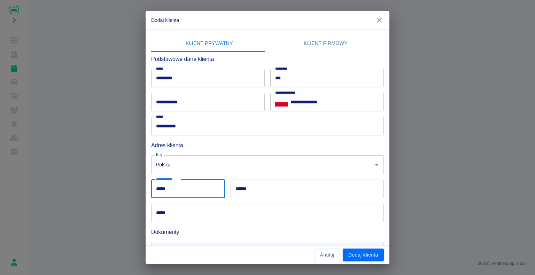
type input "*****"
click at [280, 193] on input "******" at bounding box center [306, 189] width 153 height 18
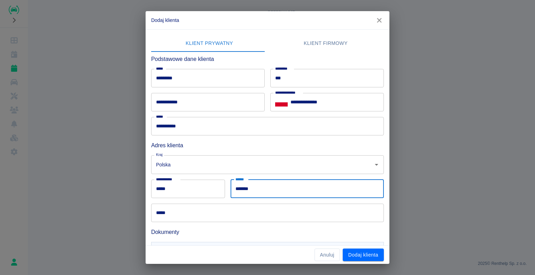
type input "*******"
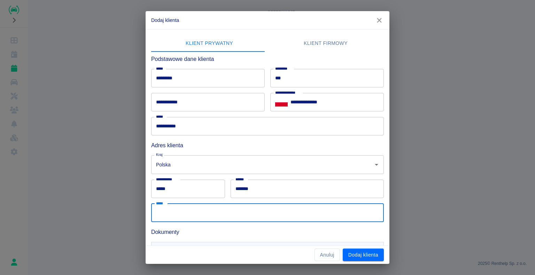
click at [267, 208] on input "*****" at bounding box center [267, 213] width 233 height 18
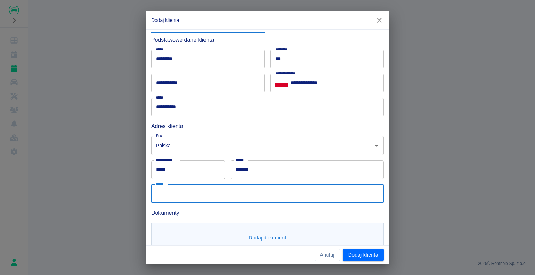
scroll to position [35, 0]
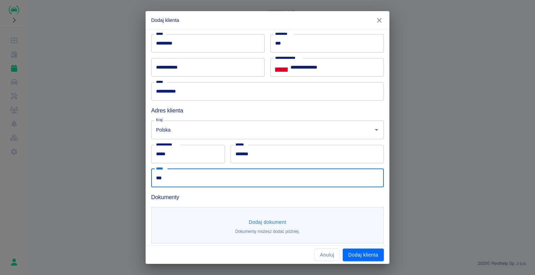
type input "**********"
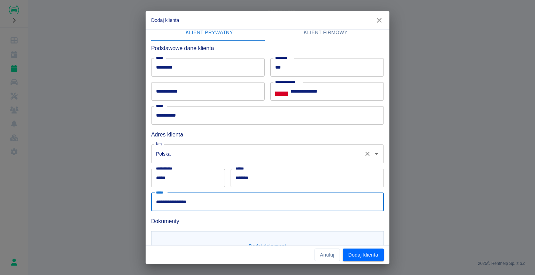
scroll to position [0, 0]
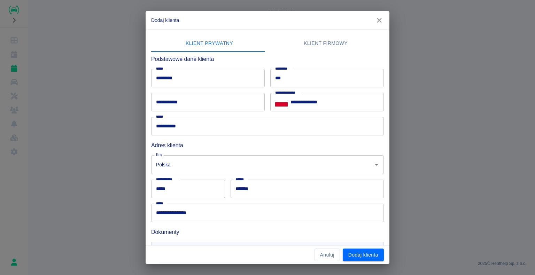
click at [228, 111] on div "**********" at bounding box center [265, 123] width 238 height 24
click at [229, 101] on input "**********" at bounding box center [207, 102] width 113 height 18
type input "*"
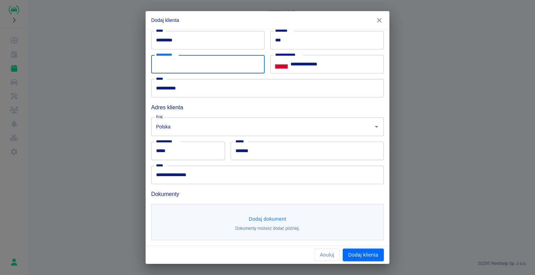
click at [224, 67] on input "**********" at bounding box center [207, 64] width 113 height 18
click at [168, 74] on div "**********" at bounding box center [265, 85] width 238 height 24
click at [170, 73] on input "**********" at bounding box center [207, 64] width 113 height 18
click at [167, 66] on input "**********" at bounding box center [207, 64] width 113 height 18
type input "**********"
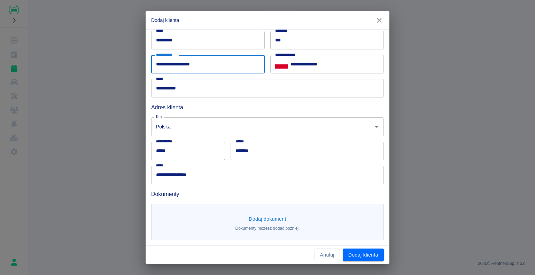
click at [251, 214] on button "Dodaj dokument" at bounding box center [267, 219] width 43 height 13
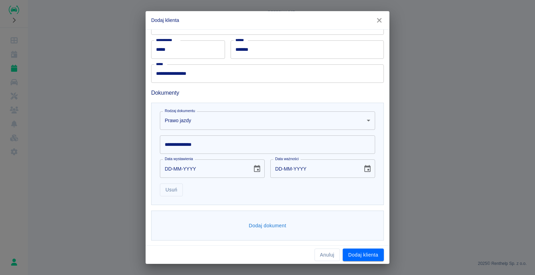
scroll to position [139, 0]
click at [236, 122] on body "**********" at bounding box center [267, 137] width 535 height 275
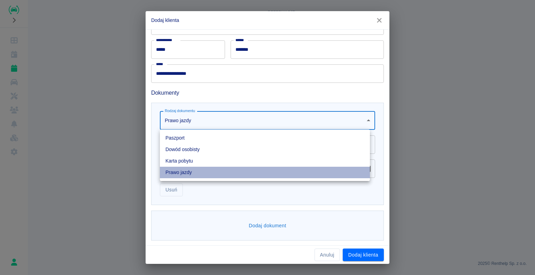
click at [208, 170] on li "Prawo jazdy" at bounding box center [265, 172] width 210 height 11
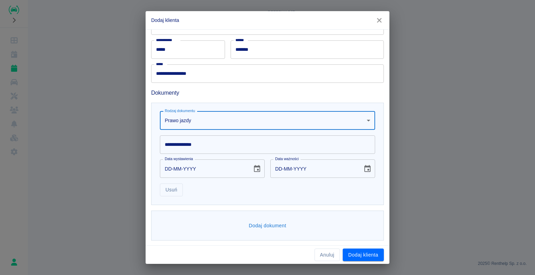
click at [210, 141] on input "**********" at bounding box center [267, 144] width 215 height 18
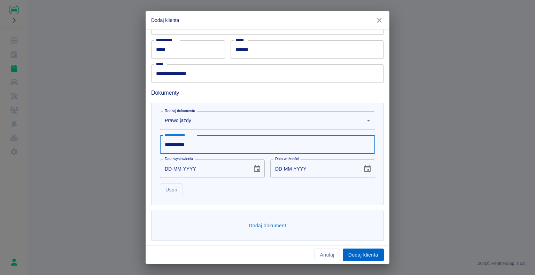
type input "**********"
click at [371, 258] on button "Dodaj klienta" at bounding box center [363, 255] width 41 height 13
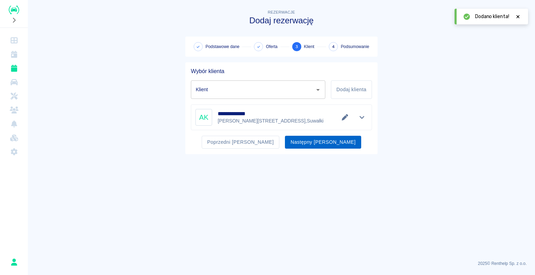
type input "[PERSON_NAME] ([PHONE_NUMBER])"
click at [312, 144] on button "Następny krok" at bounding box center [323, 142] width 76 height 13
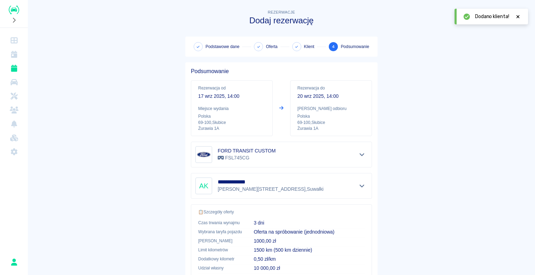
scroll to position [99, 0]
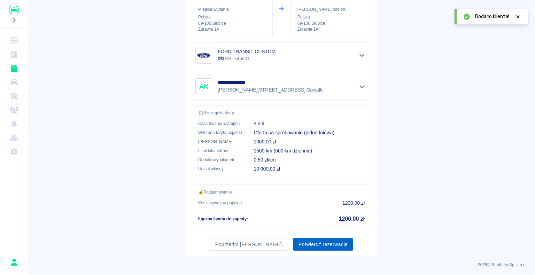
click at [305, 241] on button "Potwierdź rezerwację" at bounding box center [323, 244] width 60 height 13
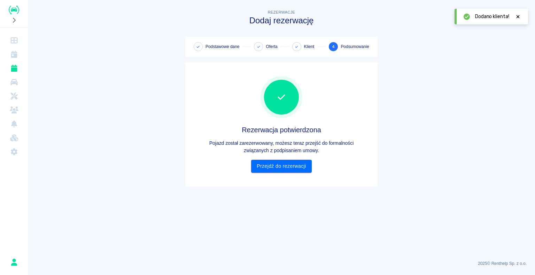
scroll to position [0, 0]
click at [296, 161] on link "Przejdź do rezerwacji" at bounding box center [281, 166] width 60 height 13
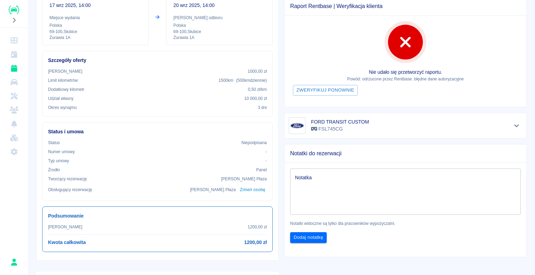
scroll to position [104, 0]
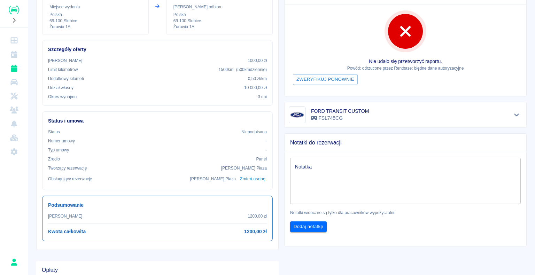
click at [306, 179] on textarea "Notatka" at bounding box center [405, 180] width 221 height 35
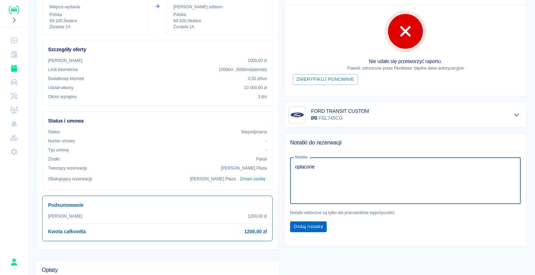
type textarea "opłacone"
click at [303, 224] on button "Dodaj notatkę" at bounding box center [308, 226] width 37 height 11
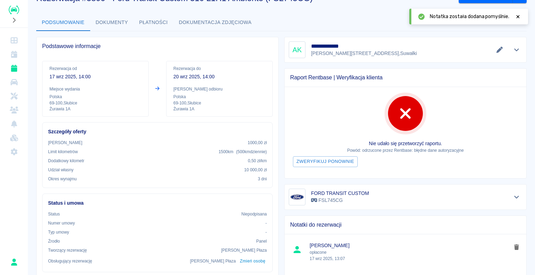
scroll to position [35, 0]
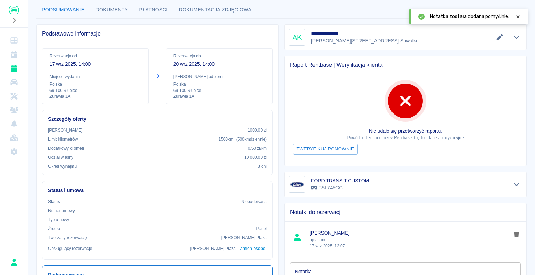
click at [519, 16] on icon at bounding box center [517, 16] width 3 height 3
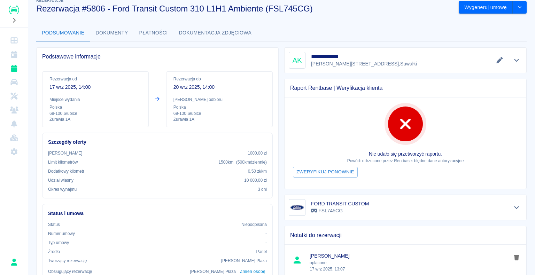
scroll to position [0, 0]
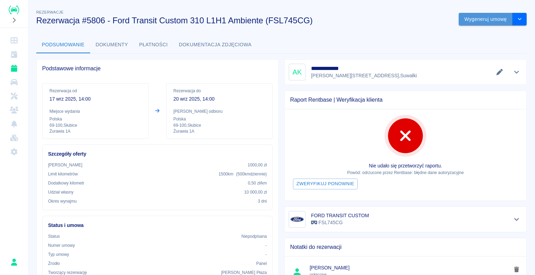
click at [501, 15] on button "Wygeneruj umowę" at bounding box center [486, 19] width 54 height 13
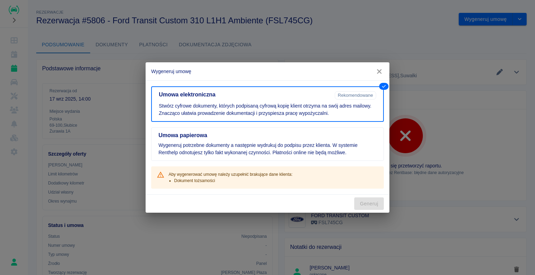
click at [252, 175] on p "Aby wygenerować umowę należy uzupełnić brakujące dane klienta:" at bounding box center [230, 174] width 124 height 6
click at [291, 173] on p "Aby wygenerować umowę należy uzupełnić brakujące dane klienta:" at bounding box center [230, 174] width 124 height 6
click at [377, 72] on icon "button" at bounding box center [379, 71] width 9 height 7
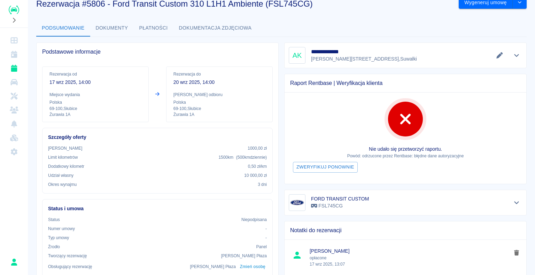
scroll to position [7, 0]
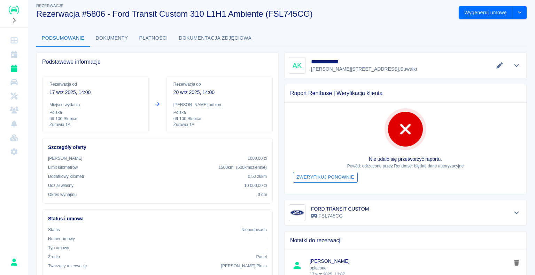
click at [334, 175] on button "Zweryfikuj ponownie" at bounding box center [325, 177] width 65 height 11
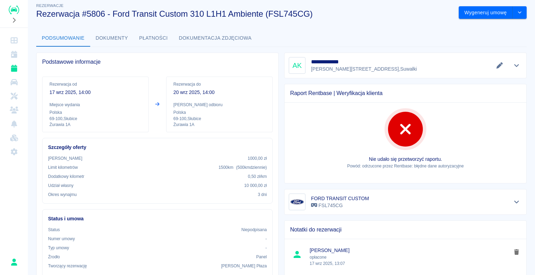
drag, startPoint x: 361, startPoint y: 63, endPoint x: 474, endPoint y: 59, distance: 113.6
click at [361, 62] on h5 "**********" at bounding box center [341, 61] width 61 height 7
click at [495, 65] on icon "Edytuj dane" at bounding box center [499, 65] width 8 height 6
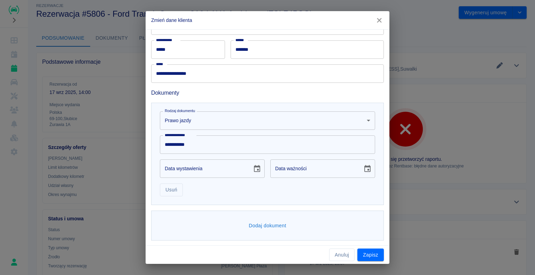
scroll to position [139, 0]
click at [250, 223] on button "Dodaj dokument" at bounding box center [267, 225] width 43 height 13
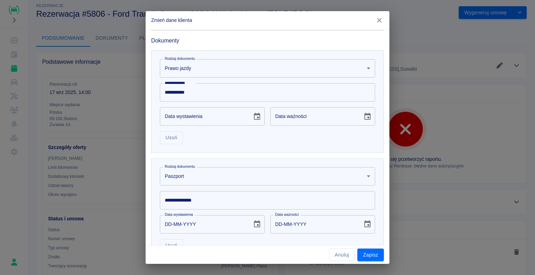
scroll to position [244, 0]
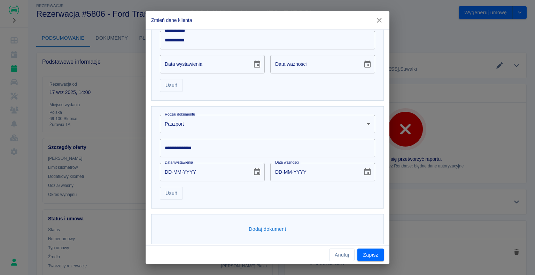
click at [215, 125] on body "**********" at bounding box center [267, 137] width 535 height 275
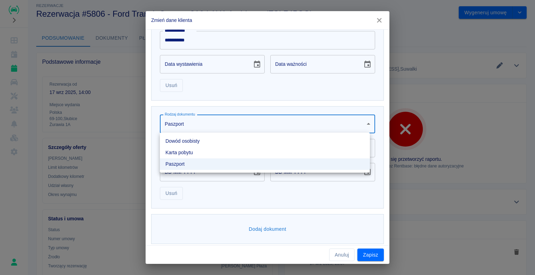
click at [187, 143] on li "Dowód osobisty" at bounding box center [265, 140] width 210 height 11
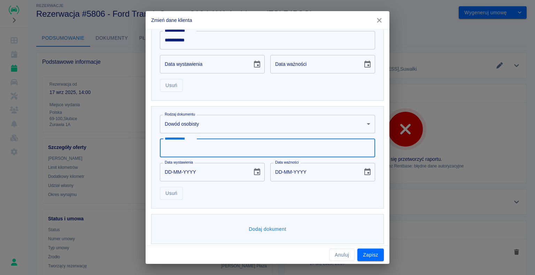
click at [188, 141] on input "**********" at bounding box center [267, 148] width 215 height 18
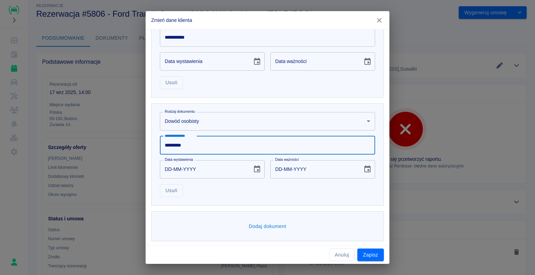
scroll to position [247, 0]
type input "*********"
click at [188, 164] on input "DD-MM-YYYY" at bounding box center [203, 168] width 87 height 18
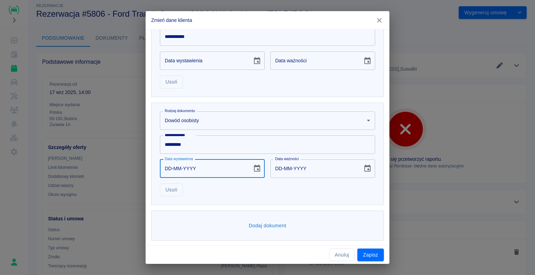
click at [171, 166] on input "DD-MM-YYYY" at bounding box center [203, 168] width 87 height 18
type input "22-02-0002"
type input "22-02-0012"
type input "22-02-0020"
type input "22-02-0030"
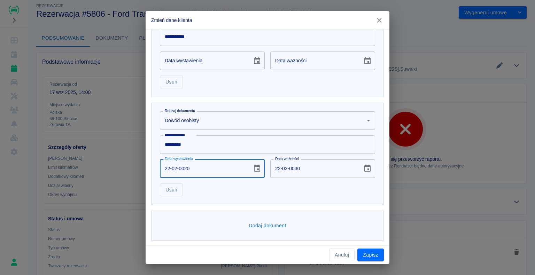
type input "22-02-0202"
type input "22-02-0212"
type input "22-02-2023"
type input "22-02-2033"
type input "22-02-2023"
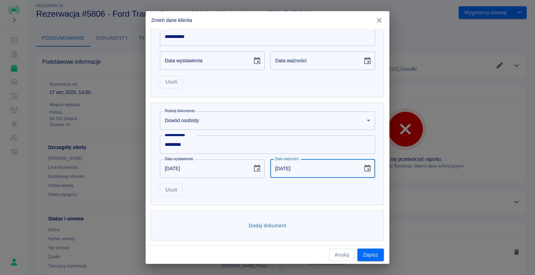
click at [323, 160] on input "22-02-2033" at bounding box center [313, 168] width 87 height 18
click at [303, 183] on div "Usuń" at bounding box center [264, 187] width 221 height 18
click at [193, 147] on input "*********" at bounding box center [267, 144] width 215 height 18
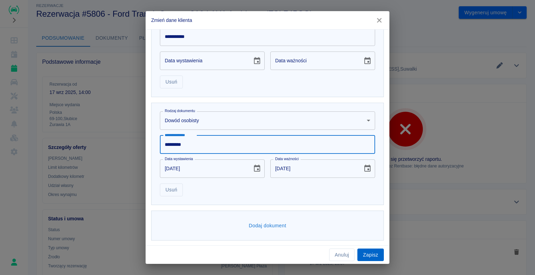
click at [369, 251] on button "Zapisz" at bounding box center [370, 255] width 26 height 13
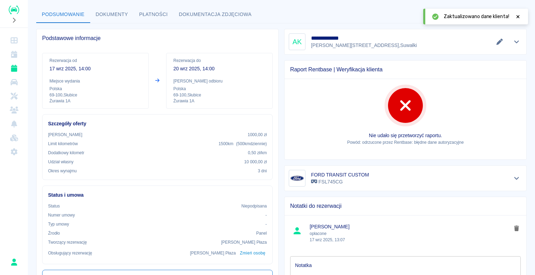
scroll to position [41, 0]
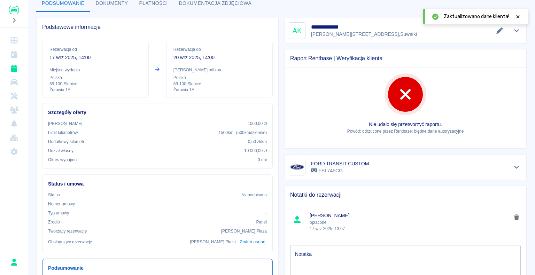
click at [521, 14] on div "Zaktualizowano dane klienta!" at bounding box center [475, 17] width 105 height 16
click at [517, 16] on icon at bounding box center [517, 16] width 3 height 3
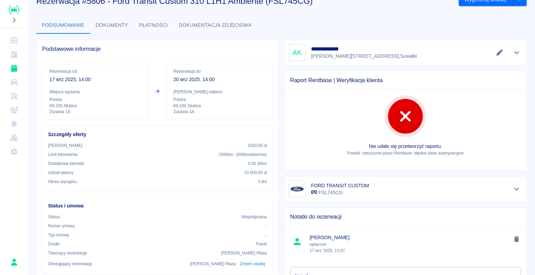
scroll to position [0, 0]
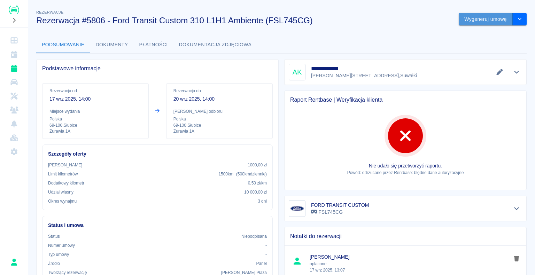
click at [500, 21] on button "Wygeneruj umowę" at bounding box center [486, 19] width 54 height 13
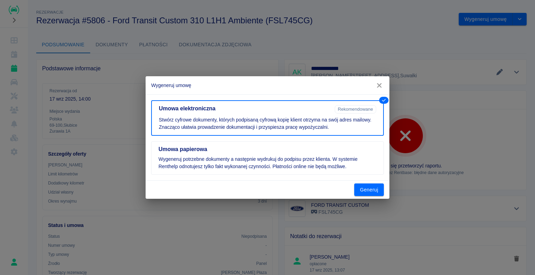
click at [372, 179] on div "Umowa elektroniczna Rekomendowane Stwórz cyfrowe dokumenty, których podpisaną c…" at bounding box center [268, 137] width 244 height 86
click at [366, 189] on button "Generuj" at bounding box center [369, 189] width 30 height 13
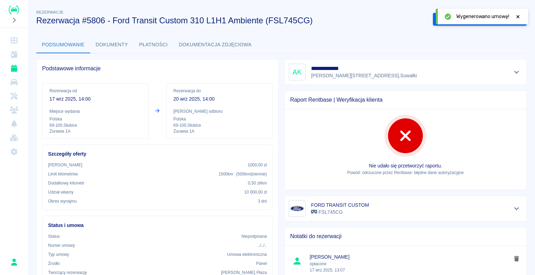
click at [517, 18] on icon at bounding box center [518, 16] width 6 height 5
click at [489, 22] on button "Podpisz umowę elektroniczną" at bounding box center [473, 19] width 80 height 13
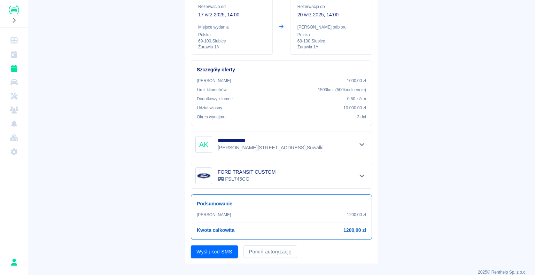
scroll to position [81, 0]
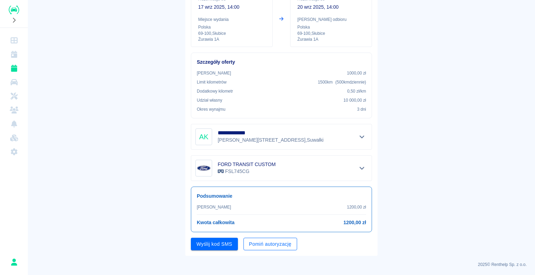
click at [249, 240] on button "Pomiń autoryzację" at bounding box center [270, 244] width 54 height 13
click at [210, 239] on button "Podpisz umowę" at bounding box center [214, 244] width 47 height 13
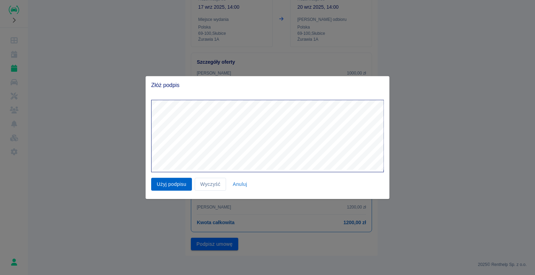
click at [182, 185] on button "Użyj podpisu" at bounding box center [171, 184] width 41 height 13
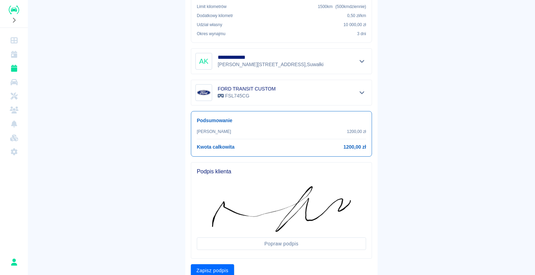
scroll to position [183, 0]
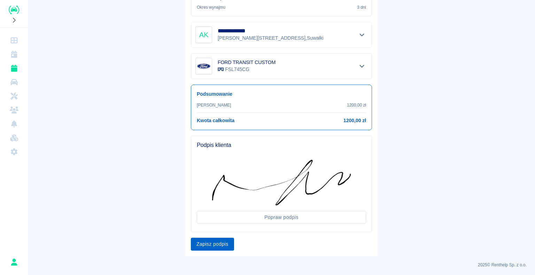
click at [220, 245] on button "Zapisz podpis" at bounding box center [212, 244] width 43 height 13
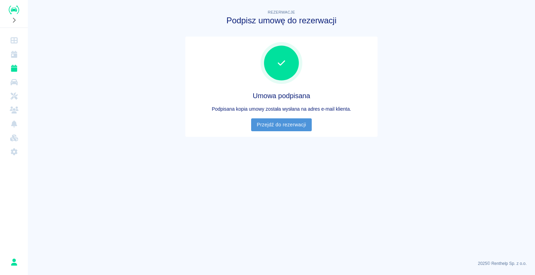
click at [272, 124] on link "Przejdź do rezerwacji" at bounding box center [281, 124] width 60 height 13
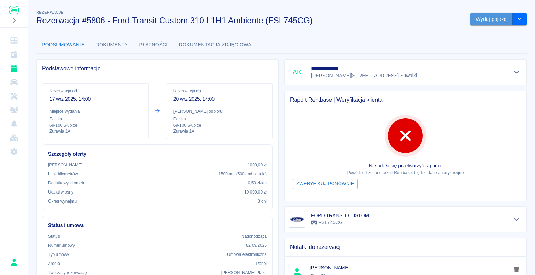
click at [489, 20] on button "Wydaj pojazd" at bounding box center [491, 19] width 42 height 13
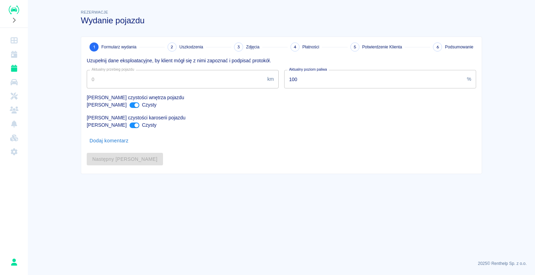
type input "228093"
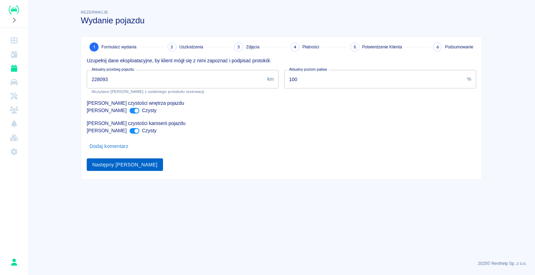
click at [124, 163] on button "Następny krok" at bounding box center [125, 164] width 76 height 13
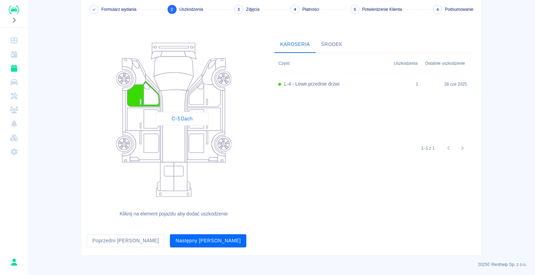
scroll to position [38, 0]
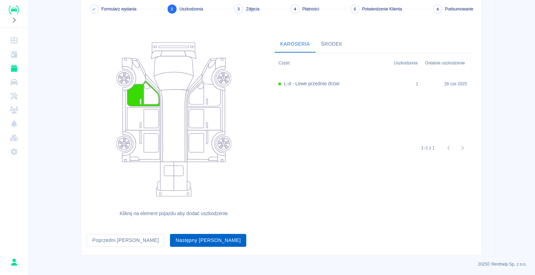
click at [170, 242] on button "Następny krok" at bounding box center [208, 240] width 76 height 13
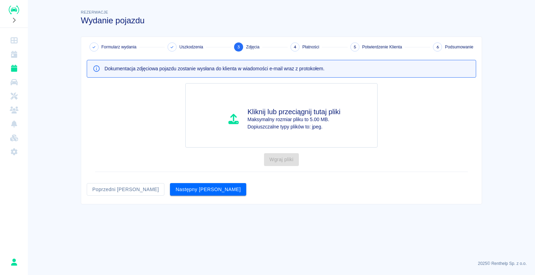
scroll to position [0, 0]
click at [174, 193] on button "Następny krok" at bounding box center [208, 189] width 76 height 13
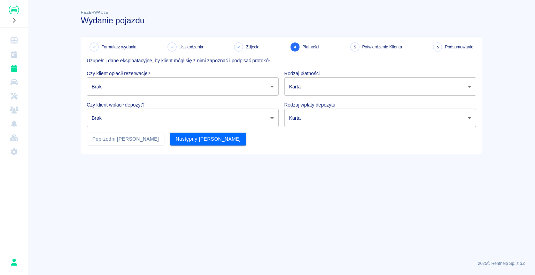
click at [157, 93] on body "Używamy plików Cookies, by zapewnić Ci najlepsze możliwe doświadczenie. Aby dow…" at bounding box center [267, 137] width 535 height 275
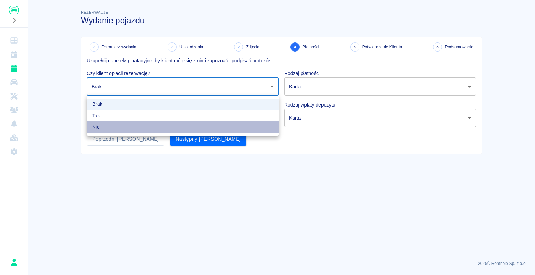
click at [141, 122] on li "Nie" at bounding box center [183, 127] width 192 height 11
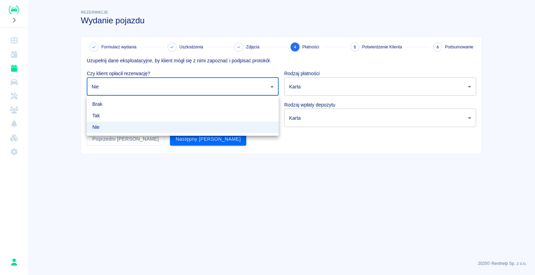
click at [141, 84] on body "Używamy plików Cookies, by zapewnić Ci najlepsze możliwe doświadczenie. Aby dow…" at bounding box center [267, 137] width 535 height 275
click at [124, 113] on li "Tak" at bounding box center [183, 115] width 192 height 11
type input "true"
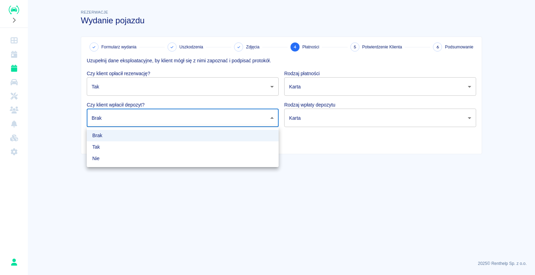
click at [124, 113] on body "Używamy plików Cookies, by zapewnić Ci najlepsze możliwe doświadczenie. Aby dow…" at bounding box center [267, 137] width 535 height 275
click at [122, 149] on li "Tak" at bounding box center [183, 146] width 192 height 11
type input "true"
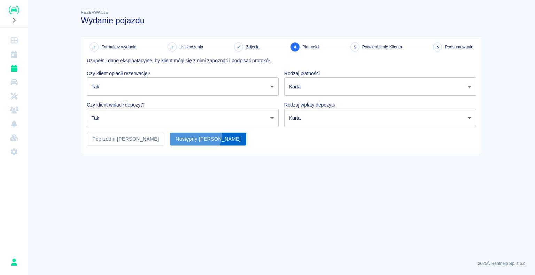
click at [170, 134] on button "Następny krok" at bounding box center [208, 139] width 76 height 13
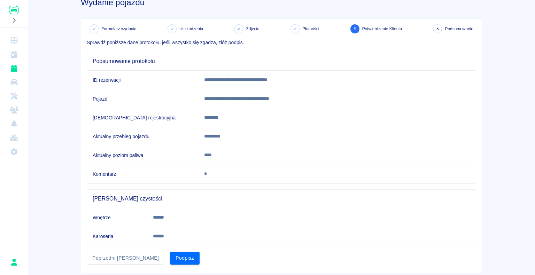
scroll to position [35, 0]
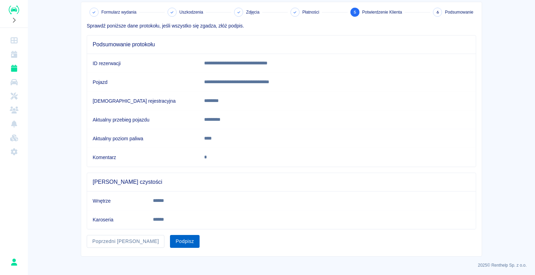
click at [170, 240] on button "Podpisz" at bounding box center [185, 241] width 30 height 13
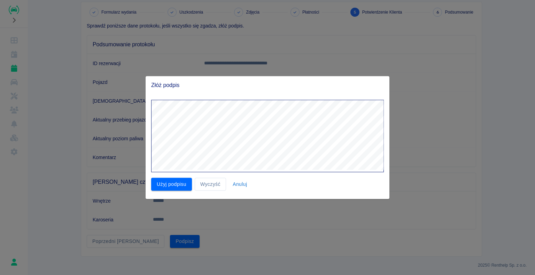
click at [294, 95] on div at bounding box center [265, 133] width 238 height 78
click at [168, 188] on button "Użyj podpisu" at bounding box center [171, 184] width 41 height 13
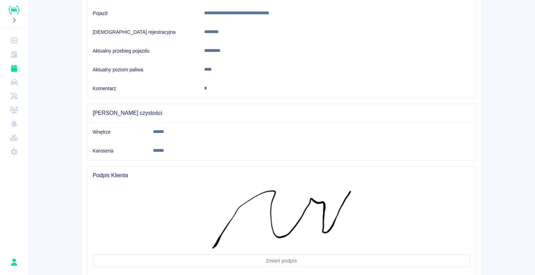
scroll to position [150, 0]
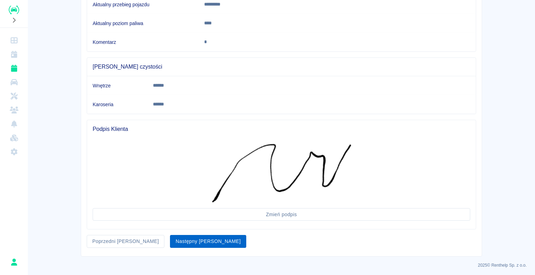
click at [172, 239] on button "Następny krok" at bounding box center [208, 241] width 76 height 13
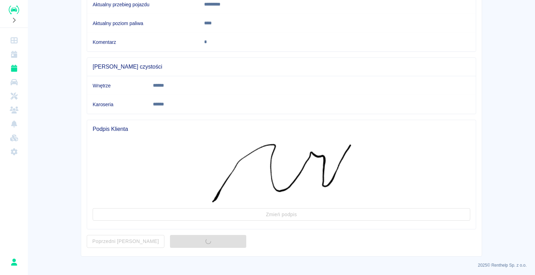
scroll to position [0, 0]
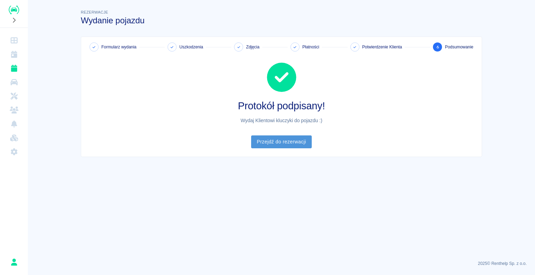
click at [274, 137] on link "Przejdź do rezerwacji" at bounding box center [281, 141] width 60 height 13
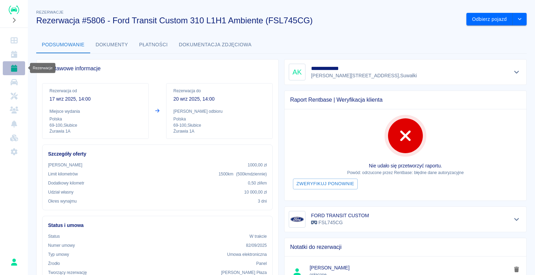
click at [9, 70] on link "Rezerwacje" at bounding box center [14, 68] width 22 height 14
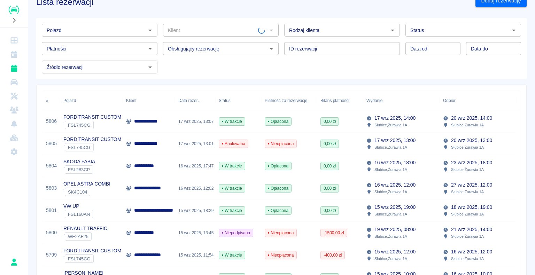
scroll to position [35, 0]
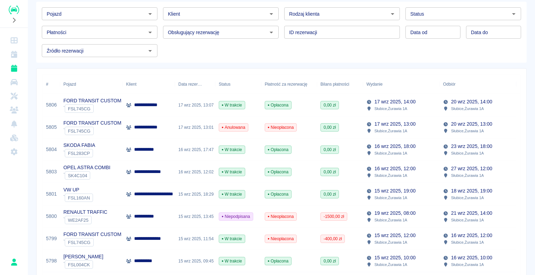
click at [213, 126] on div "[DATE] 13:01" at bounding box center [195, 127] width 40 height 22
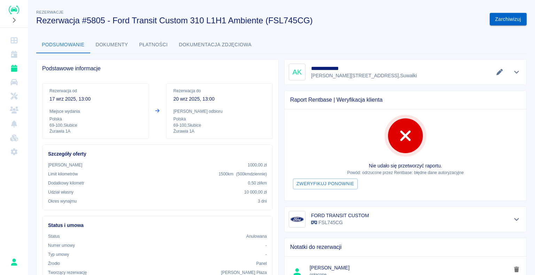
click at [494, 19] on button "Zarchiwizuj" at bounding box center [507, 19] width 37 height 13
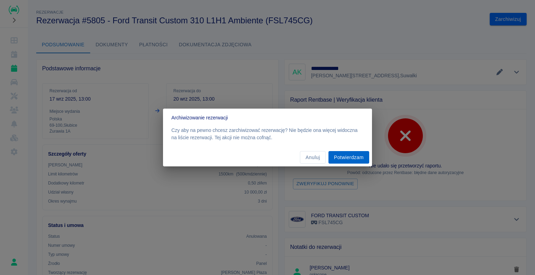
click at [352, 155] on button "Potwierdzam" at bounding box center [348, 157] width 41 height 13
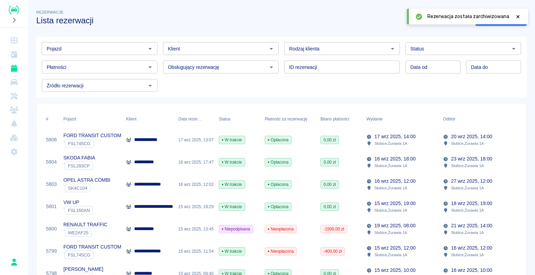
click at [149, 138] on p "**********" at bounding box center [149, 139] width 31 height 7
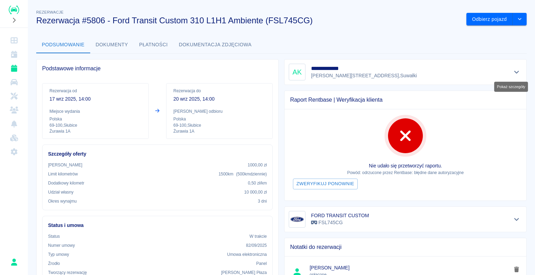
click at [512, 72] on icon "Pokaż szczegóły" at bounding box center [516, 72] width 8 height 6
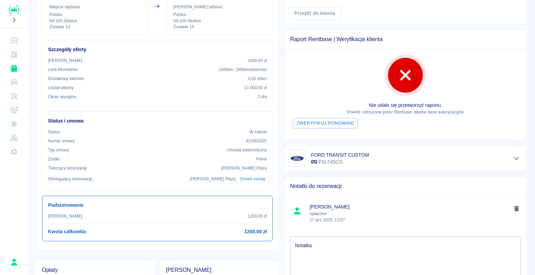
scroll to position [139, 0]
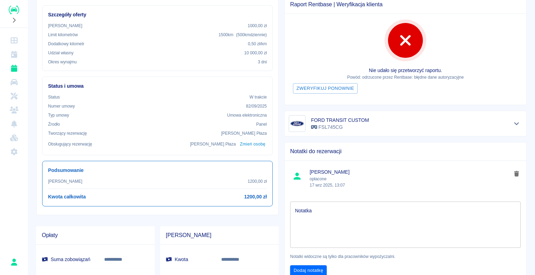
click at [496, 119] on div "FORD TRANSIT CUSTOM FSL745CG" at bounding box center [405, 123] width 233 height 17
click at [512, 120] on icon "Pokaż szczegóły" at bounding box center [516, 123] width 8 height 6
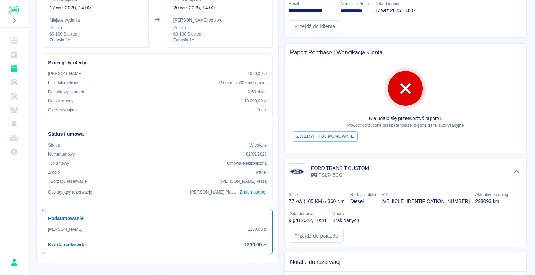
scroll to position [35, 0]
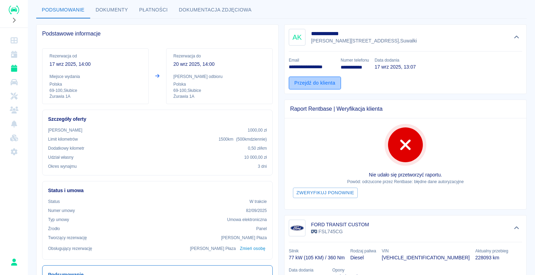
click at [319, 86] on link "Przejdź do klienta" at bounding box center [315, 83] width 52 height 13
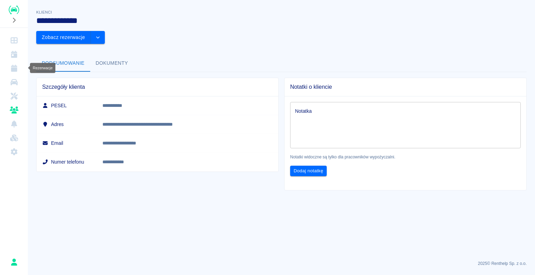
click at [15, 69] on icon "Rezerwacje" at bounding box center [14, 68] width 6 height 7
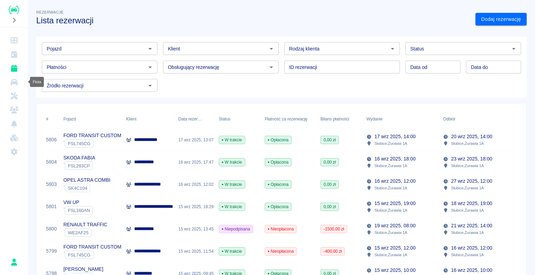
click at [14, 84] on icon "Flota" at bounding box center [13, 82] width 7 height 6
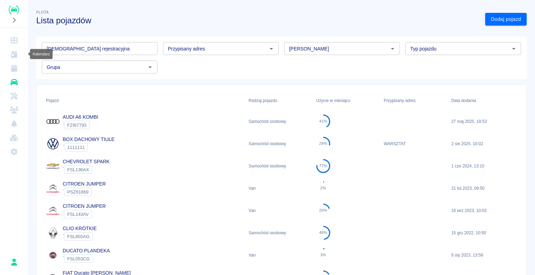
click at [15, 56] on icon "Kalendarz" at bounding box center [14, 54] width 6 height 7
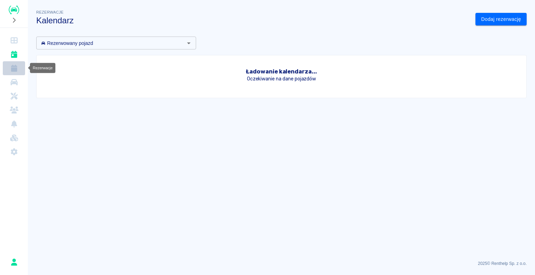
click at [14, 70] on icon "Rezerwacje" at bounding box center [14, 68] width 6 height 7
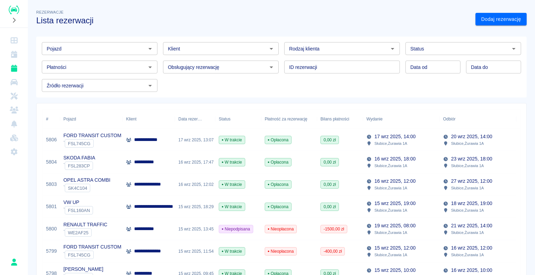
click at [290, 135] on div "Opłacona" at bounding box center [289, 140] width 56 height 22
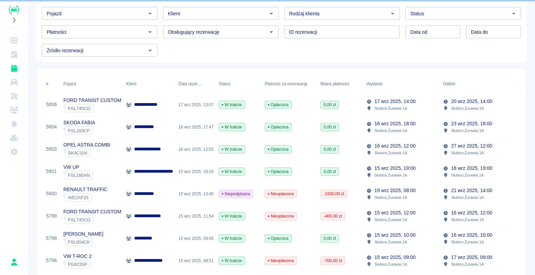
scroll to position [62, 0]
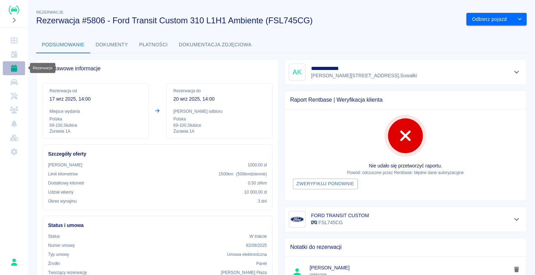
click at [9, 63] on link "Rezerwacje" at bounding box center [14, 68] width 22 height 14
